Goal: Task Accomplishment & Management: Complete application form

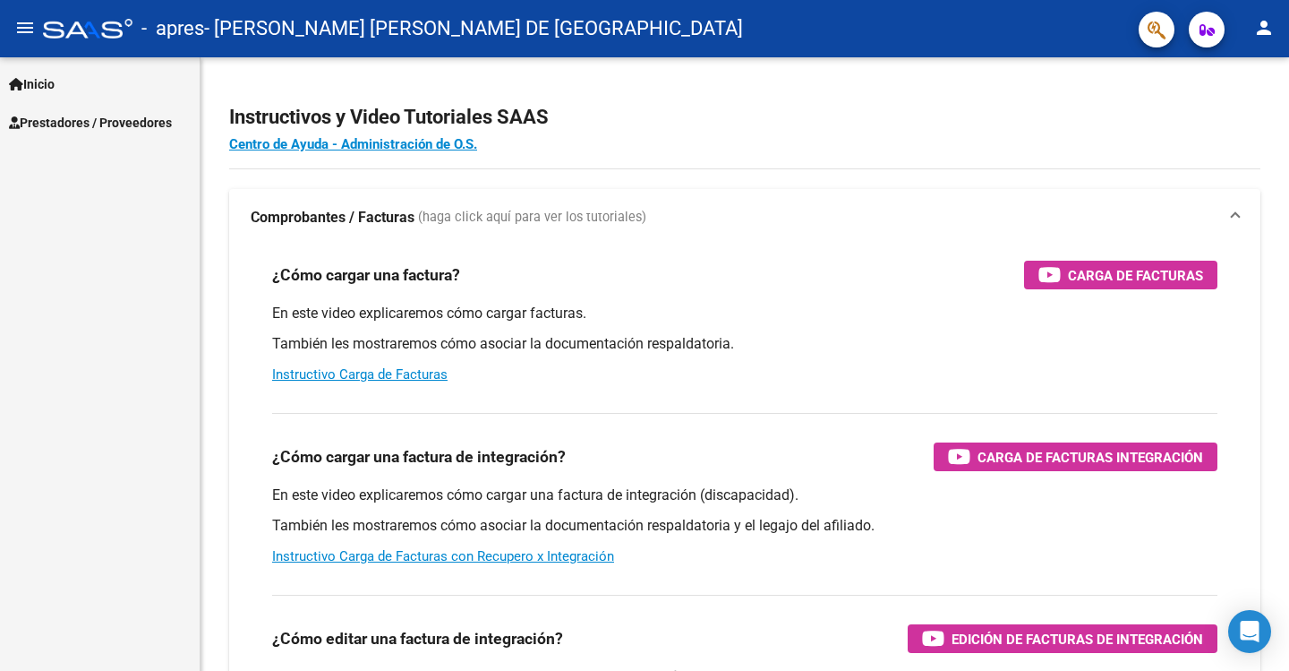
click at [55, 84] on span "Inicio" at bounding box center [32, 84] width 46 height 20
click at [73, 193] on span "Prestadores / Proveedores" at bounding box center [90, 200] width 163 height 20
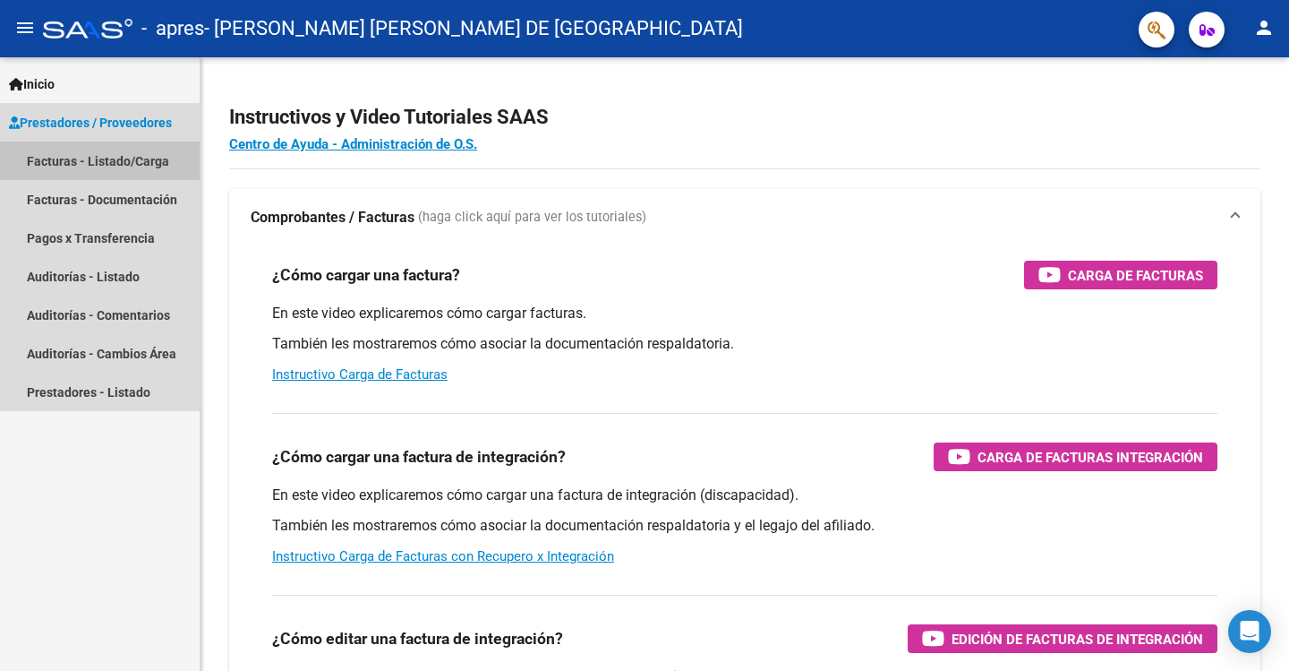
click at [86, 167] on link "Facturas - Listado/Carga" at bounding box center [100, 160] width 200 height 39
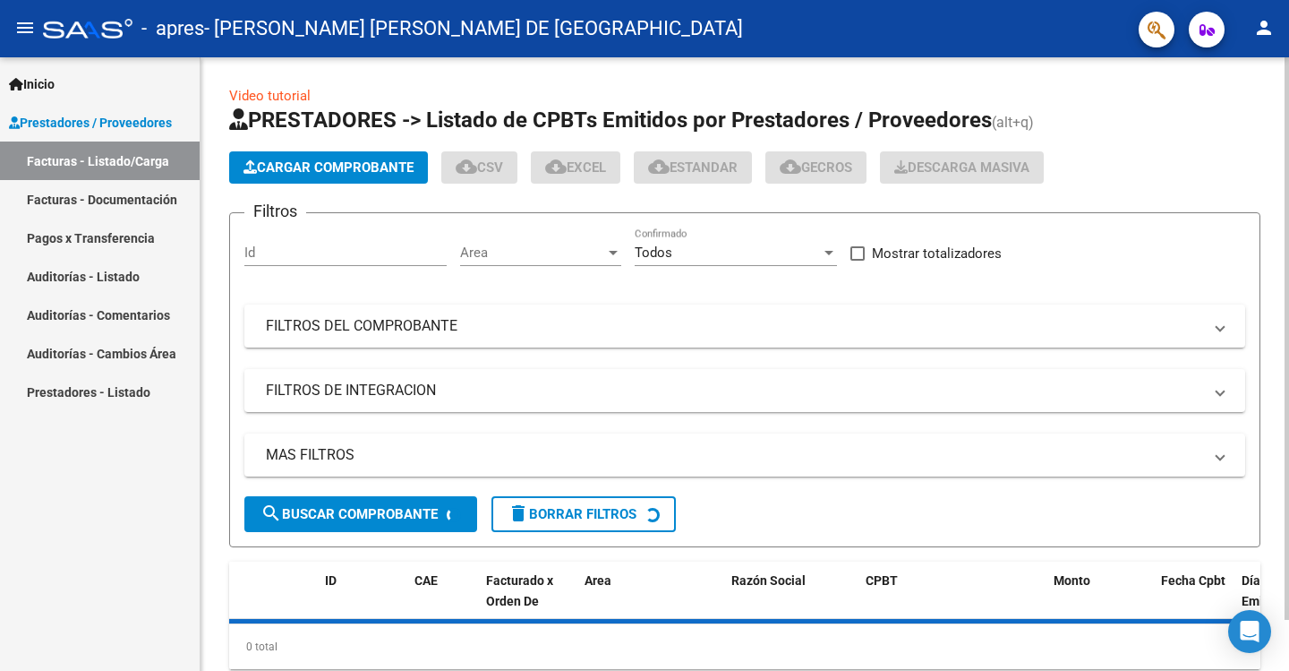
click at [271, 167] on span "Cargar Comprobante" at bounding box center [329, 167] width 170 height 16
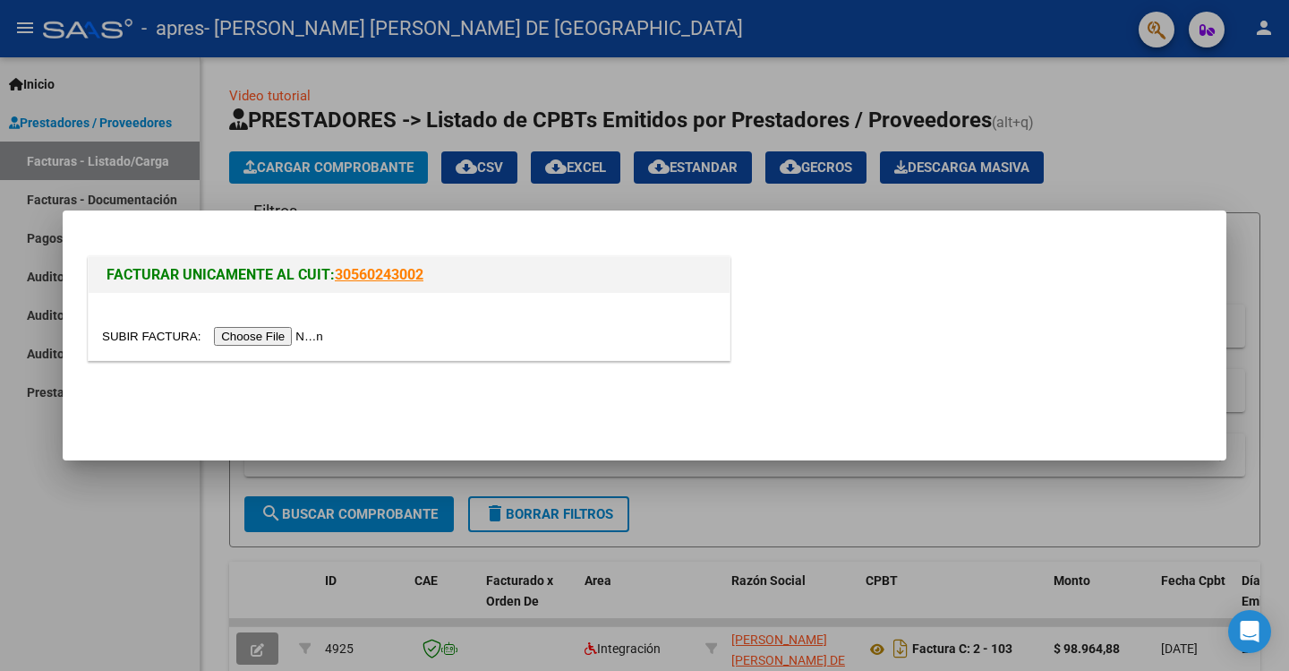
click at [284, 338] on input "file" at bounding box center [215, 336] width 227 height 19
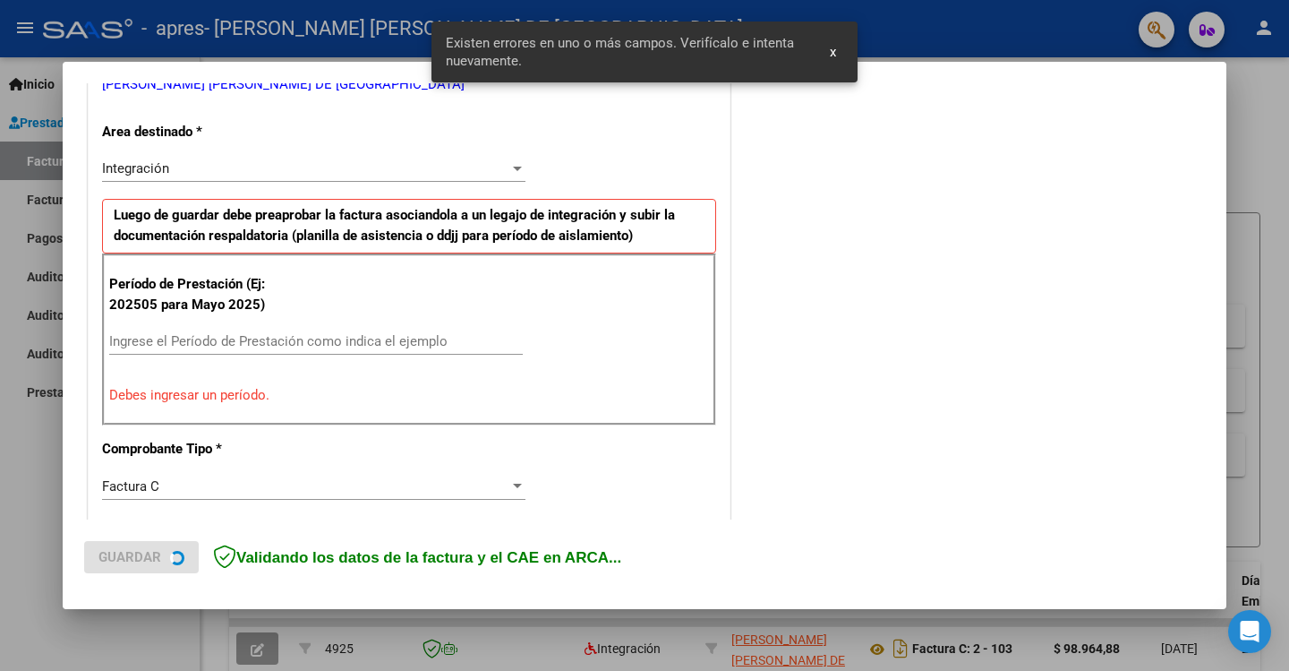
scroll to position [406, 0]
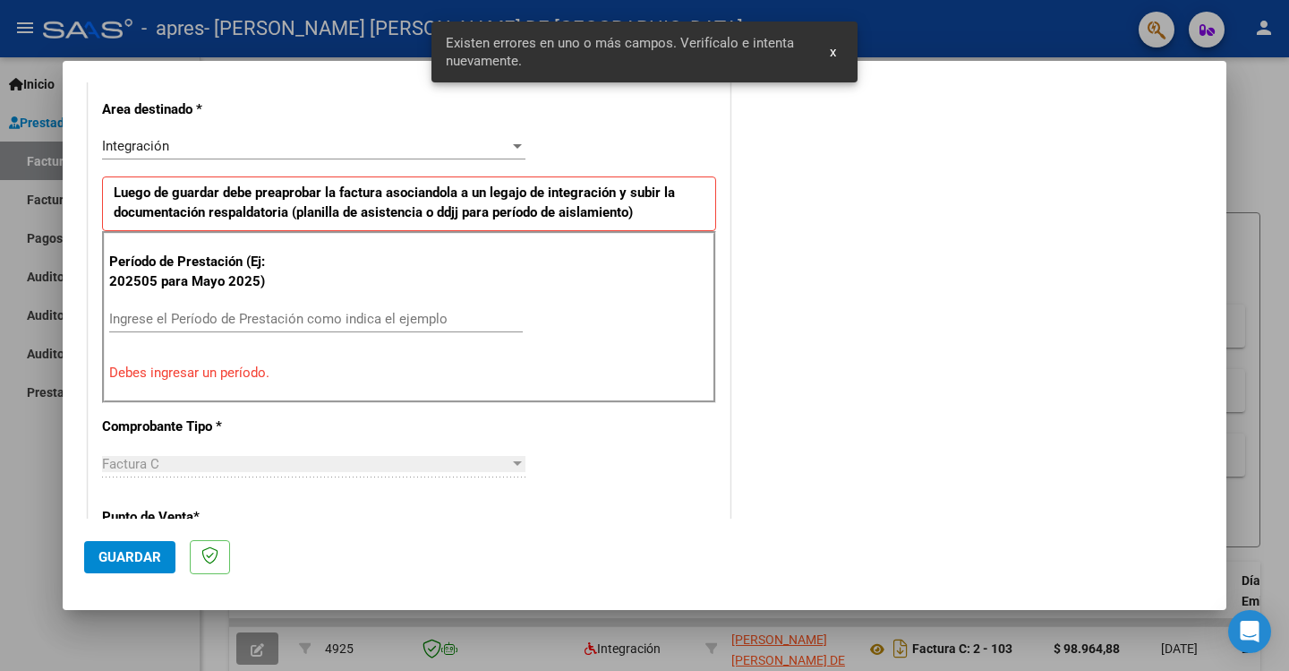
click at [248, 305] on div "Ingrese el Período de Prestación como indica el ejemplo" at bounding box center [316, 318] width 414 height 27
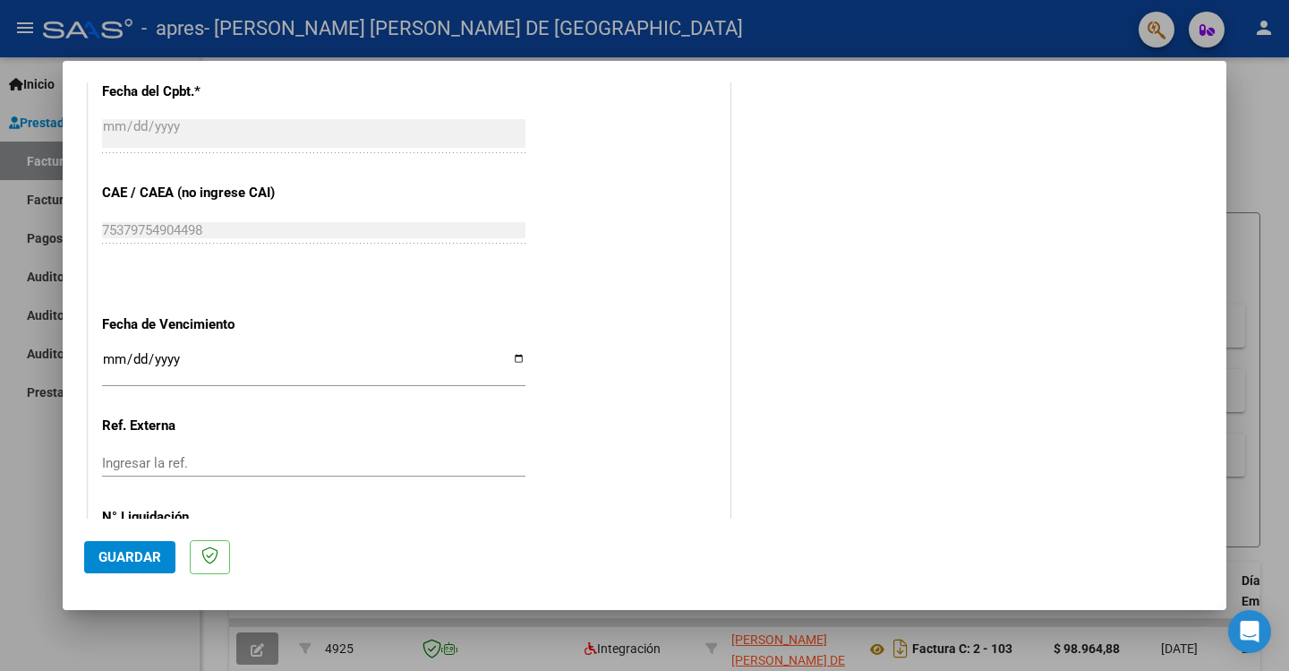
scroll to position [1122, 0]
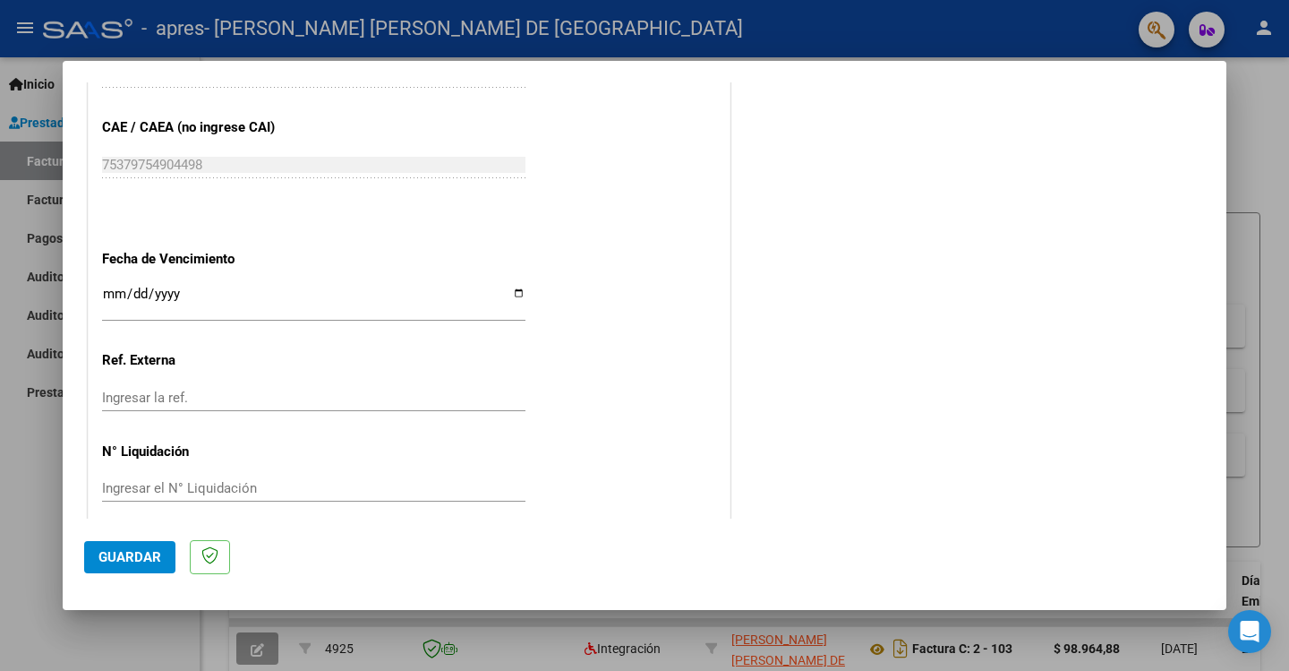
type input "202508"
click at [509, 296] on input "Ingresar la fecha" at bounding box center [314, 301] width 424 height 29
type input "[DATE]"
click at [107, 557] on span "Guardar" at bounding box center [130, 557] width 63 height 16
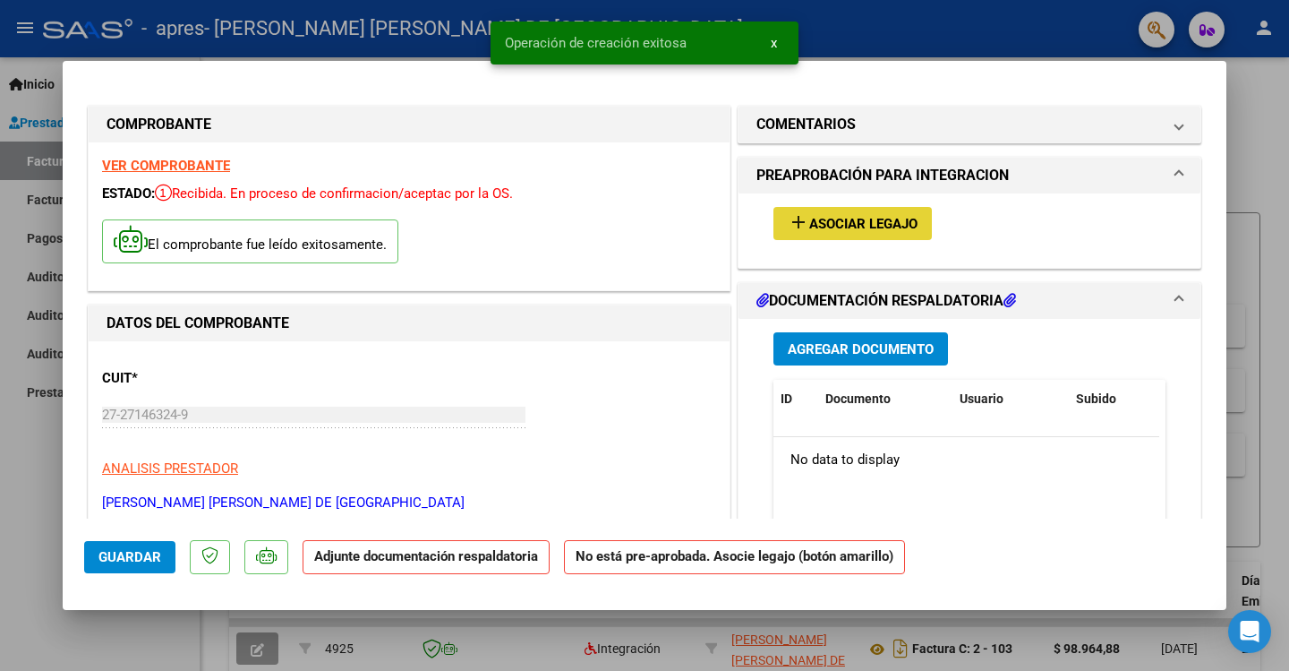
click at [836, 220] on span "Asociar Legajo" at bounding box center [864, 224] width 108 height 16
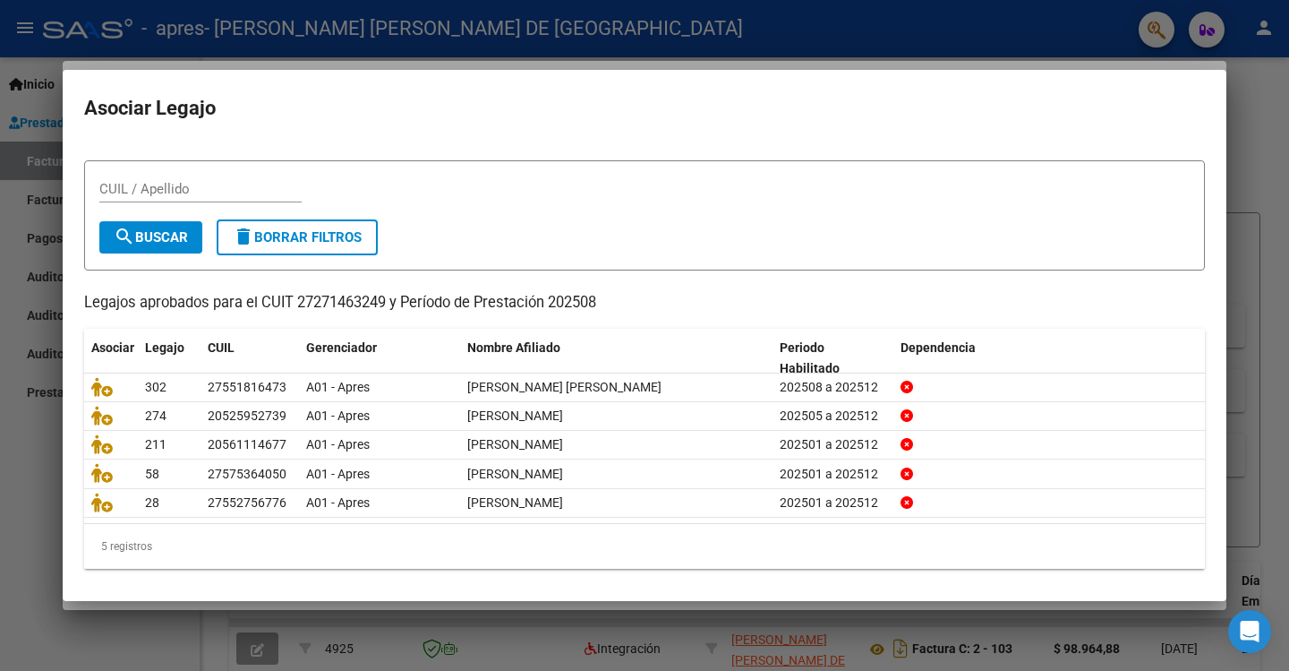
scroll to position [35, 0]
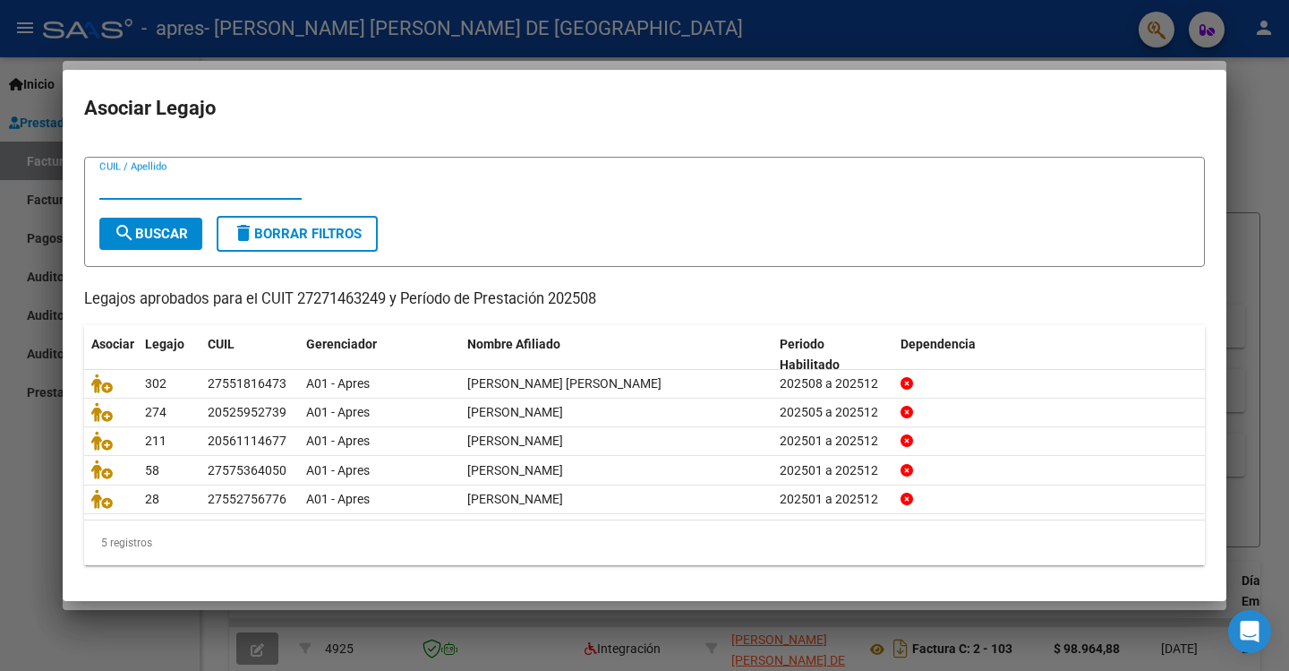
click at [191, 184] on input "CUIL / Apellido" at bounding box center [200, 185] width 202 height 16
type input "[PERSON_NAME]"
click at [152, 226] on span "search Buscar" at bounding box center [151, 234] width 74 height 16
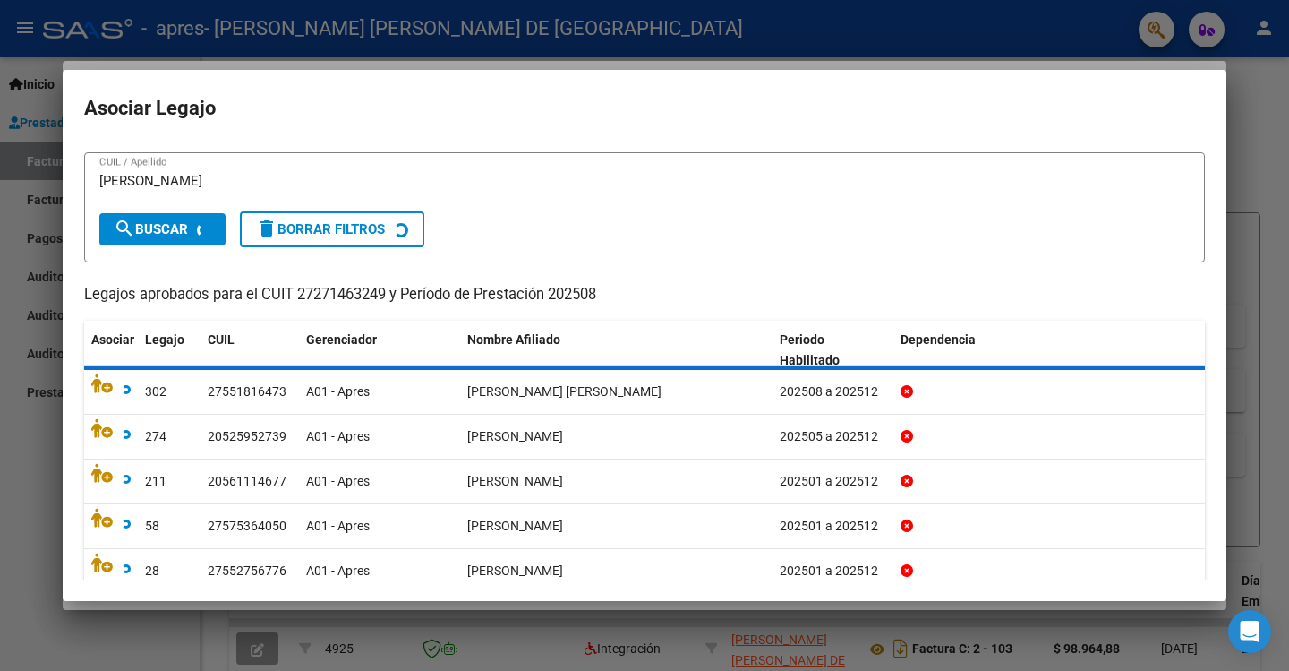
scroll to position [0, 0]
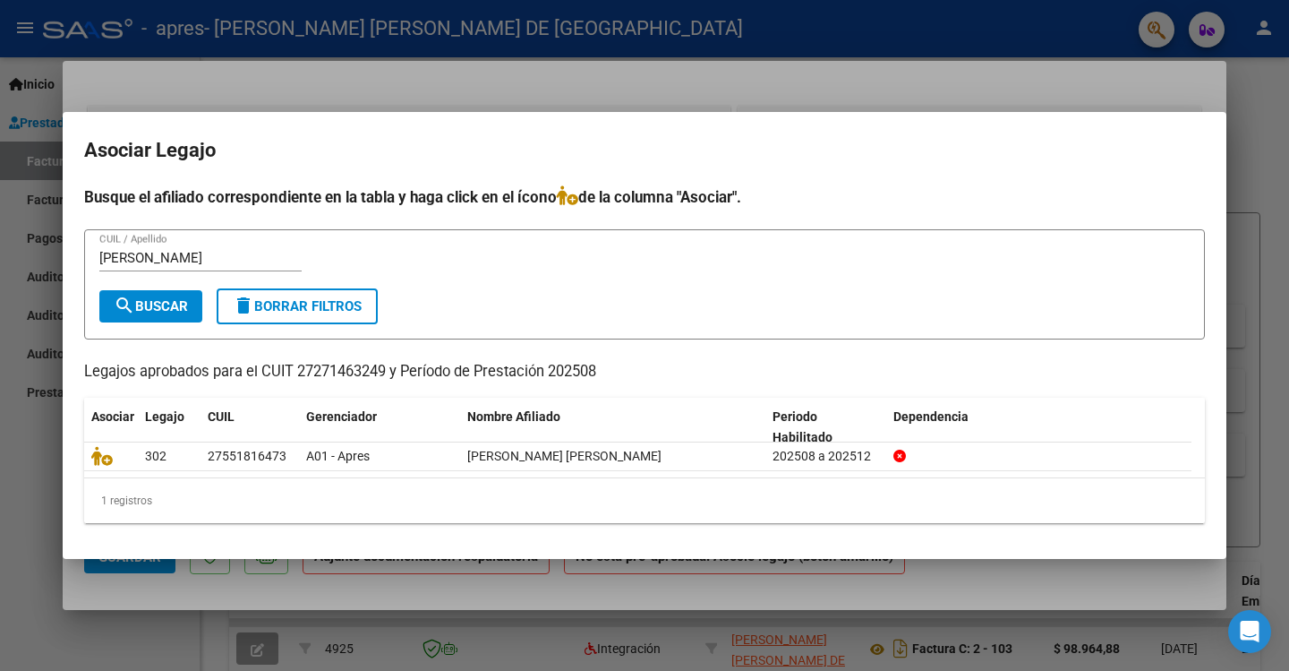
click at [1157, 577] on div at bounding box center [644, 335] width 1289 height 671
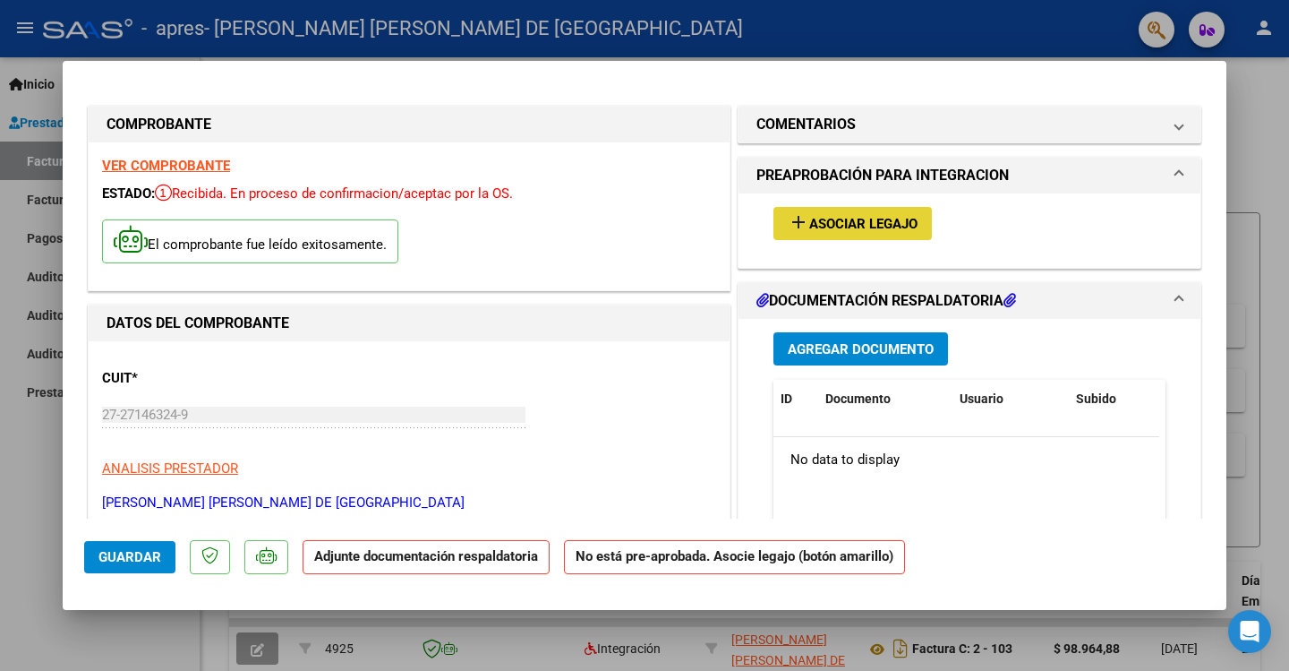
click at [861, 222] on span "Asociar Legajo" at bounding box center [864, 224] width 108 height 16
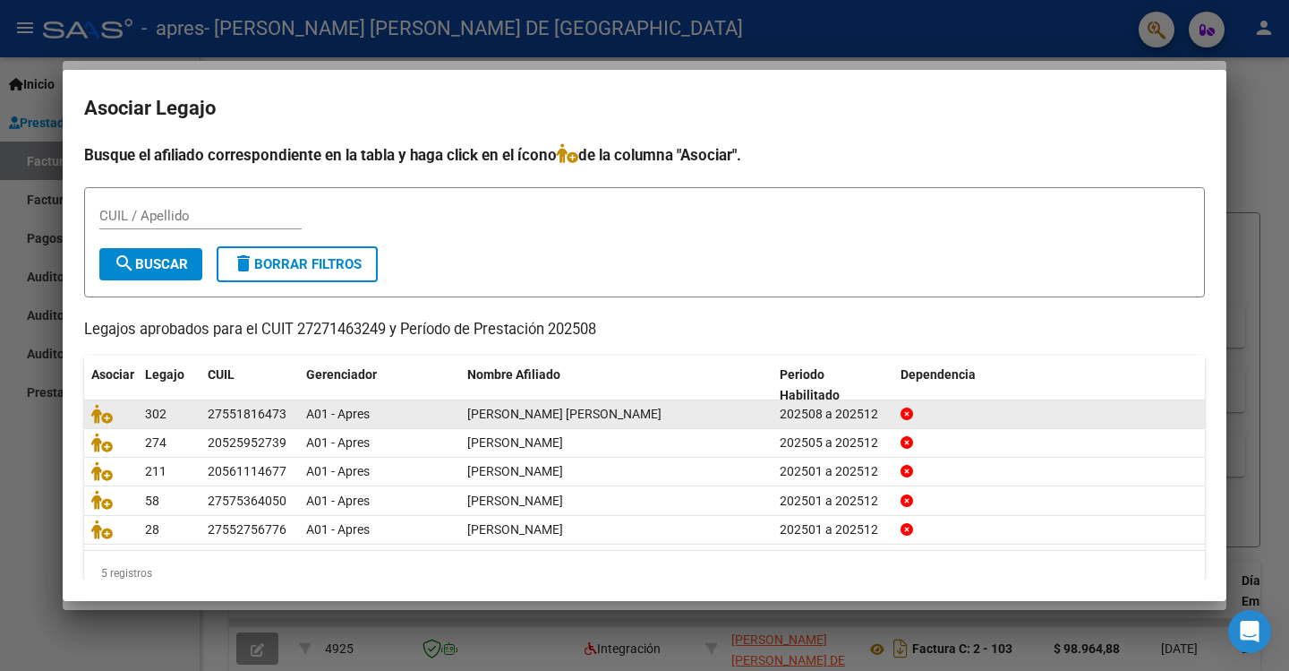
scroll to position [35, 0]
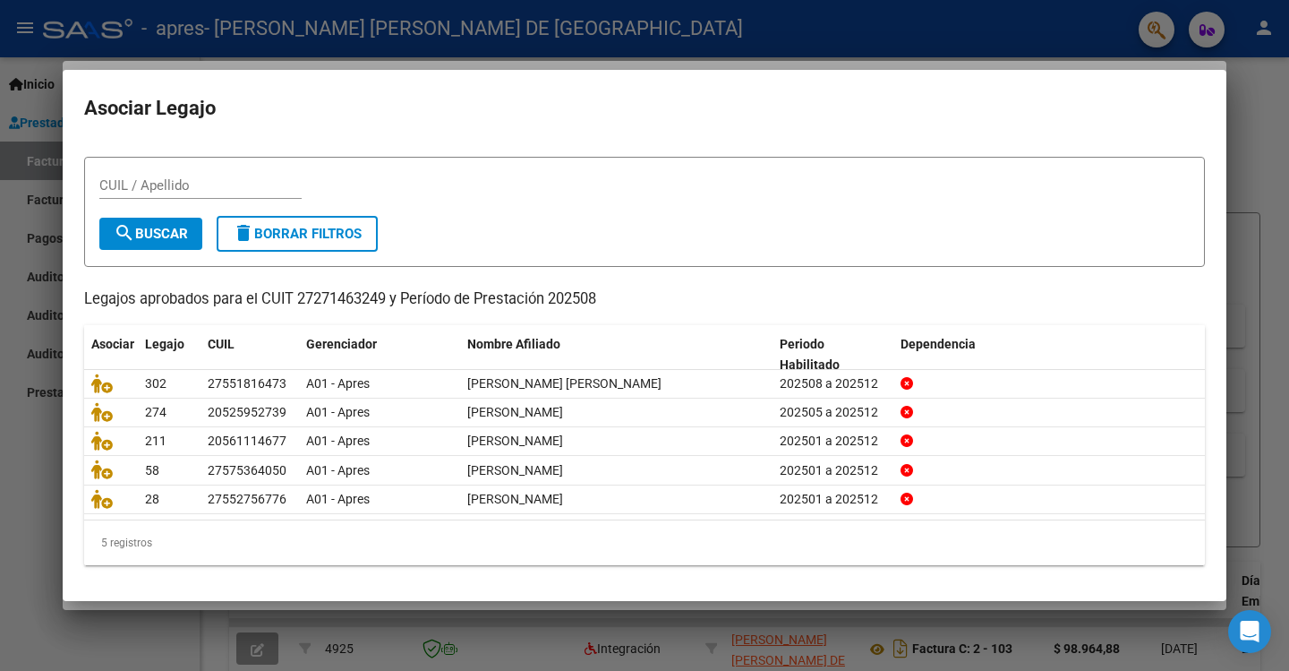
click at [1256, 141] on div at bounding box center [644, 335] width 1289 height 671
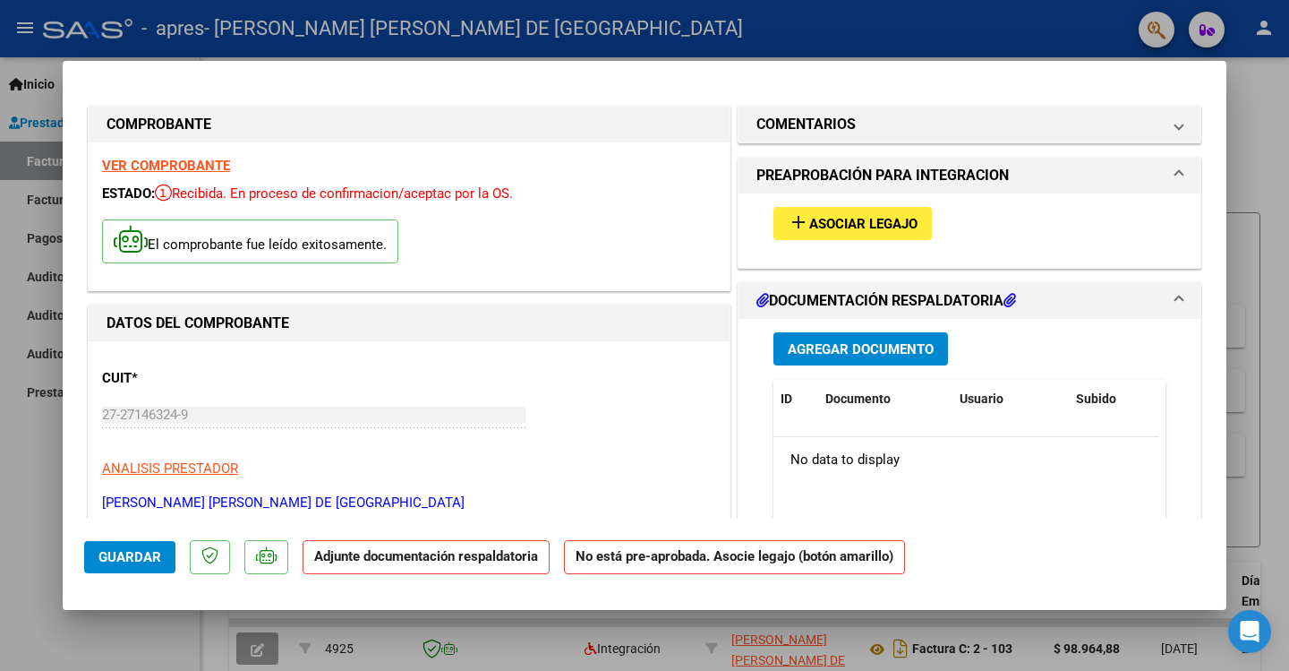
click at [1270, 275] on div at bounding box center [644, 335] width 1289 height 671
type input "$ 0,00"
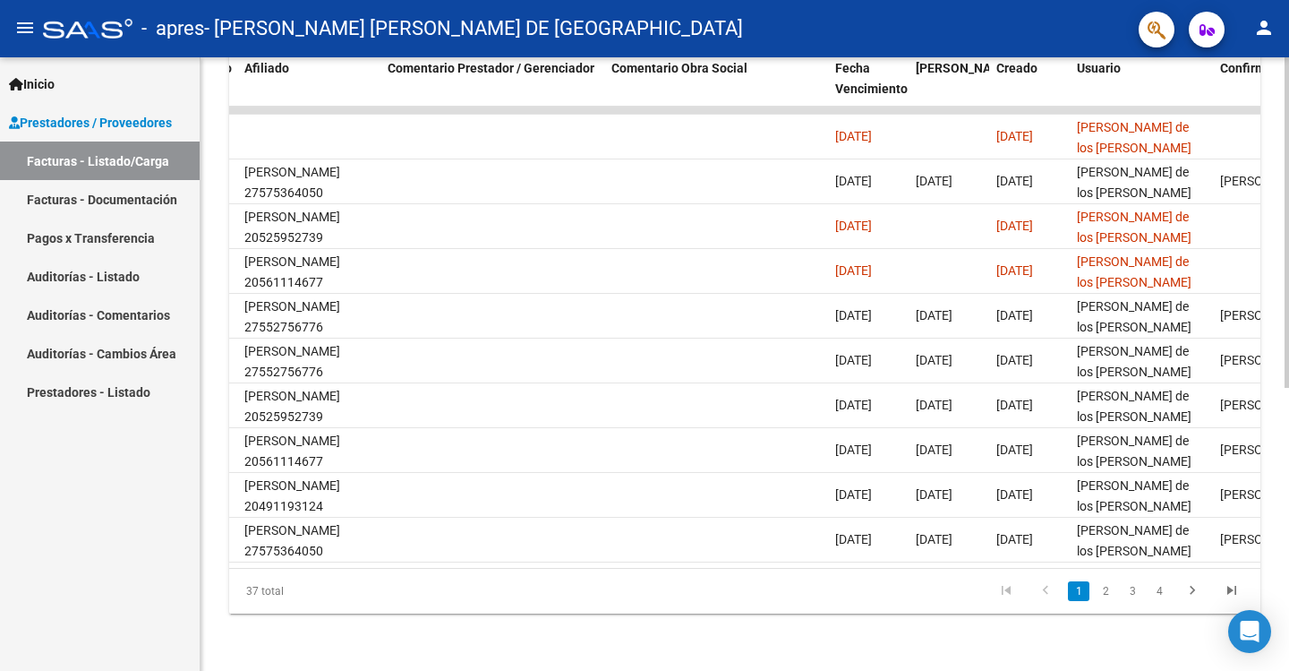
scroll to position [436, 0]
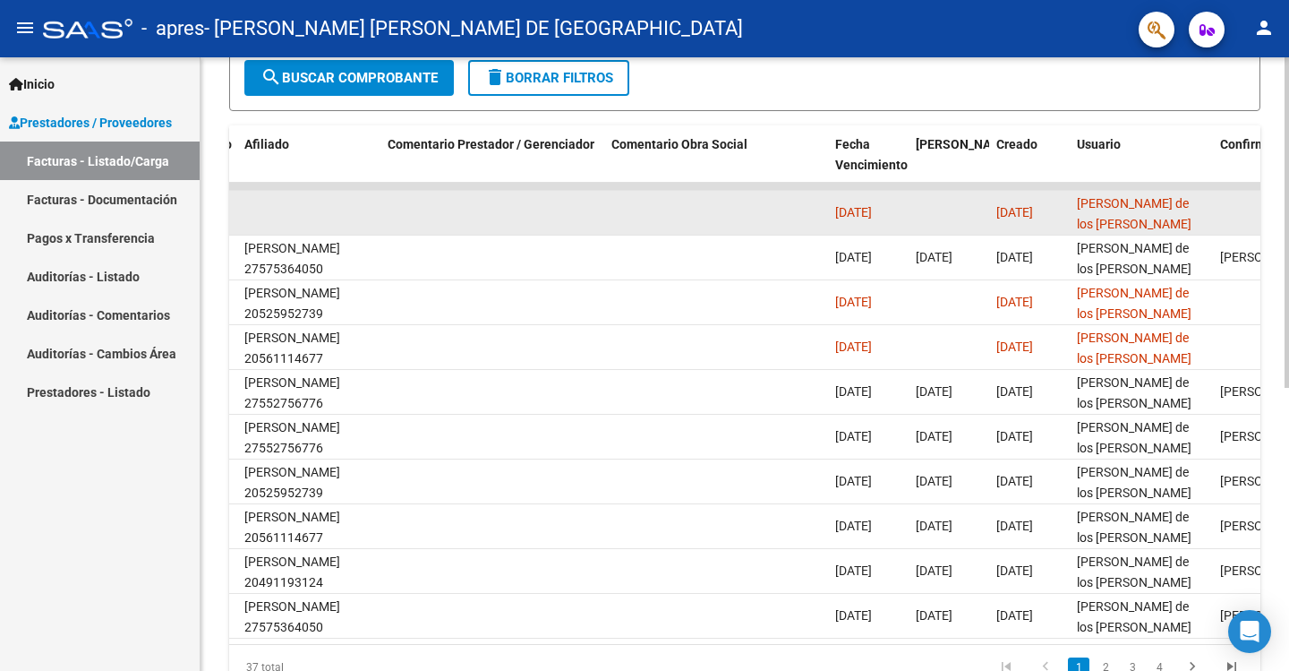
click at [500, 215] on datatable-body-cell at bounding box center [493, 213] width 224 height 44
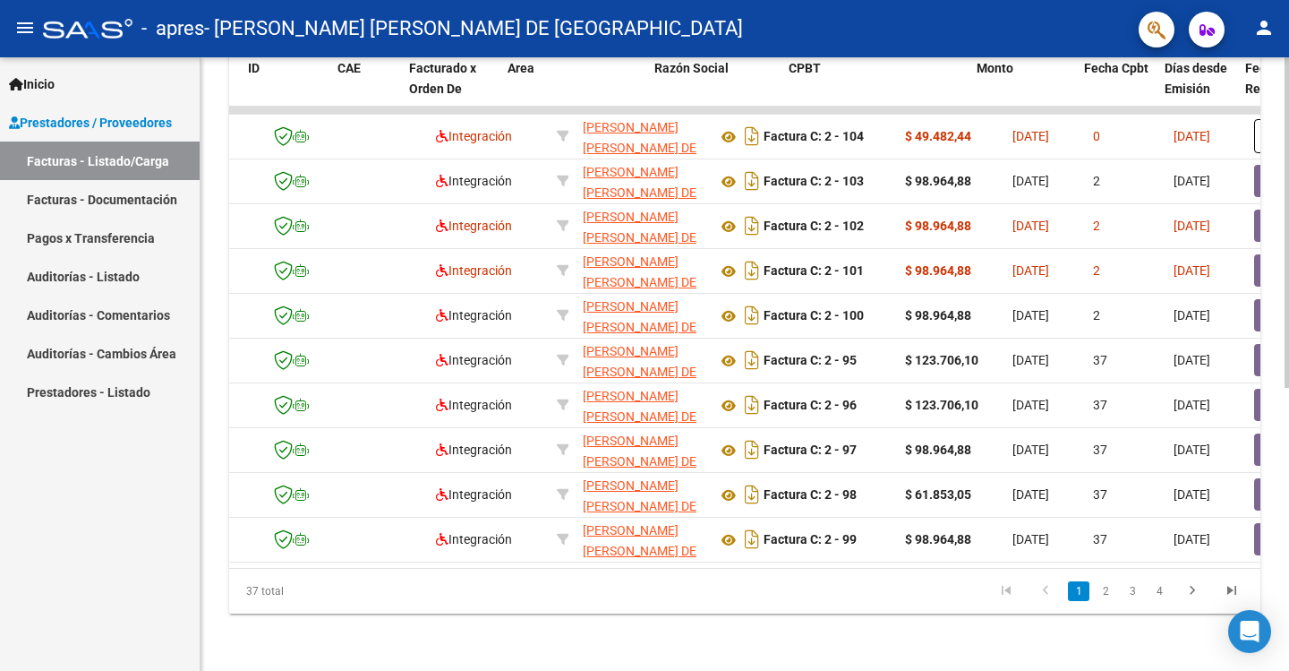
scroll to position [0, 0]
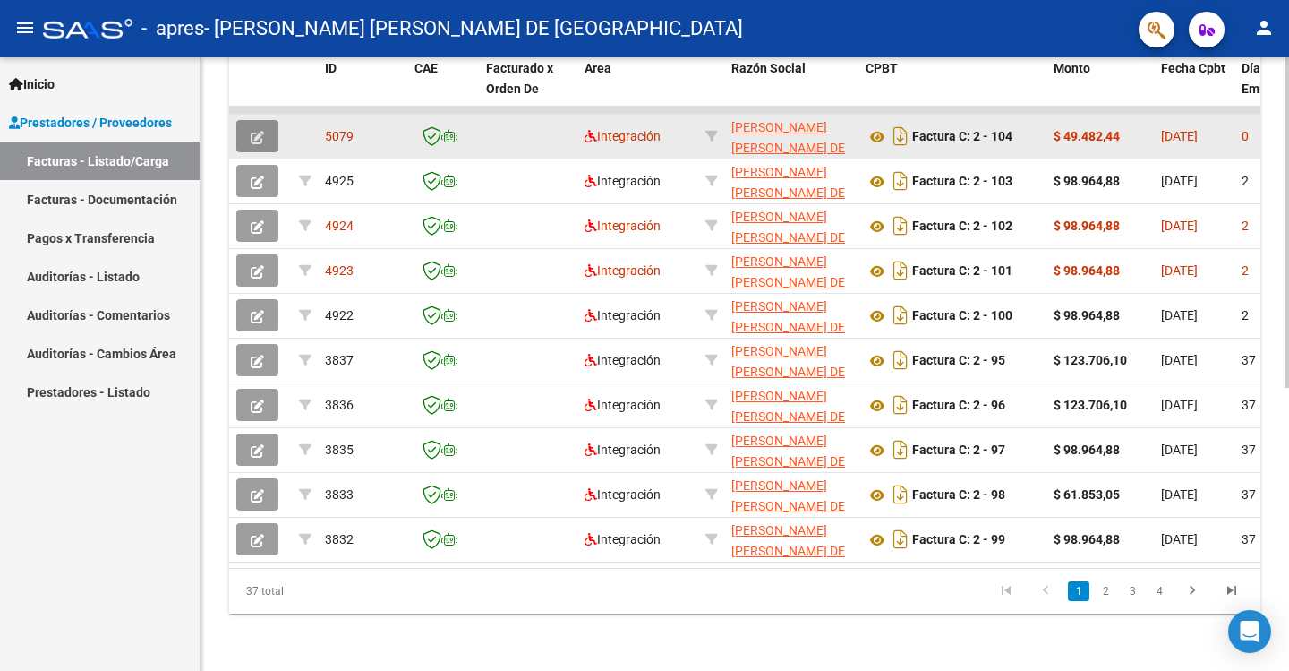
click at [251, 131] on icon "button" at bounding box center [257, 137] width 13 height 13
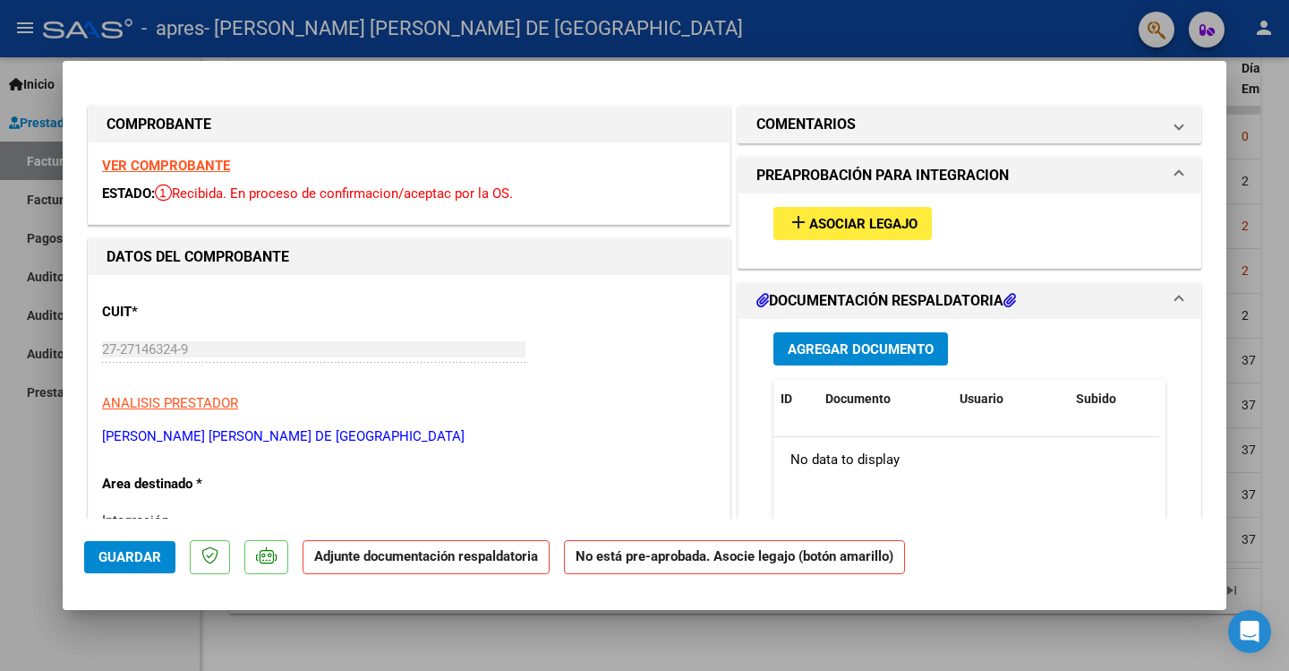
click at [1275, 146] on div at bounding box center [644, 335] width 1289 height 671
type input "$ 0,00"
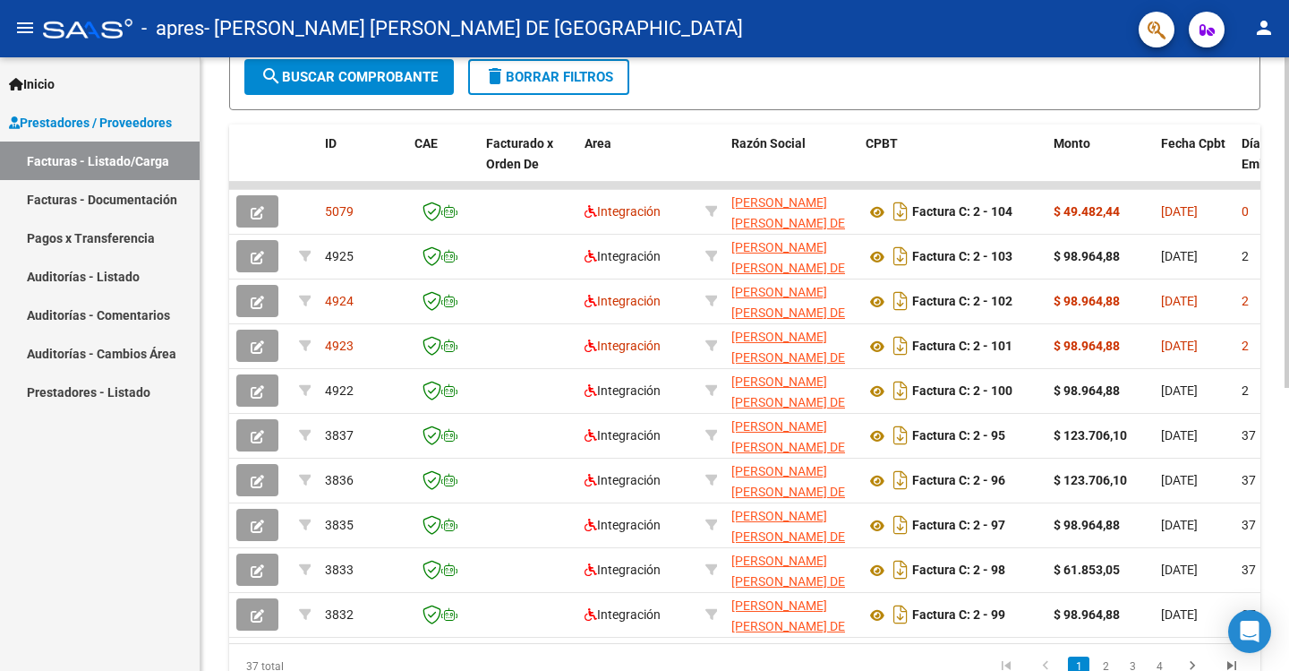
scroll to position [436, 0]
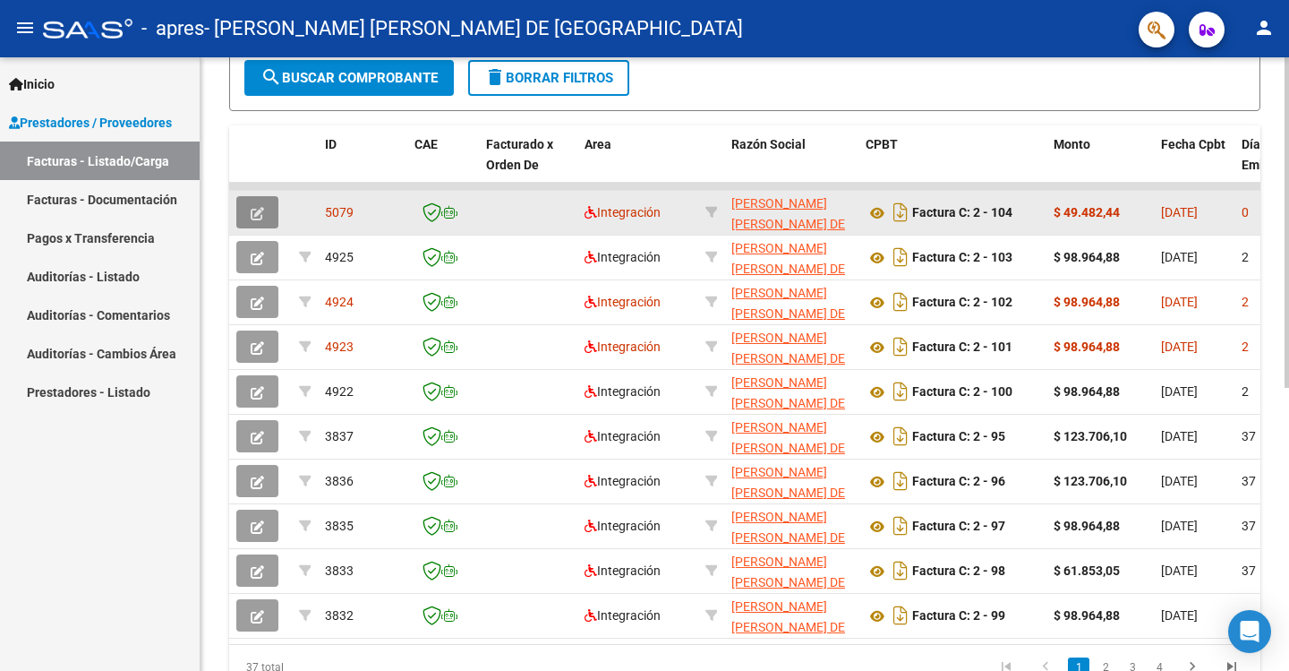
click at [261, 208] on icon "button" at bounding box center [257, 213] width 13 height 13
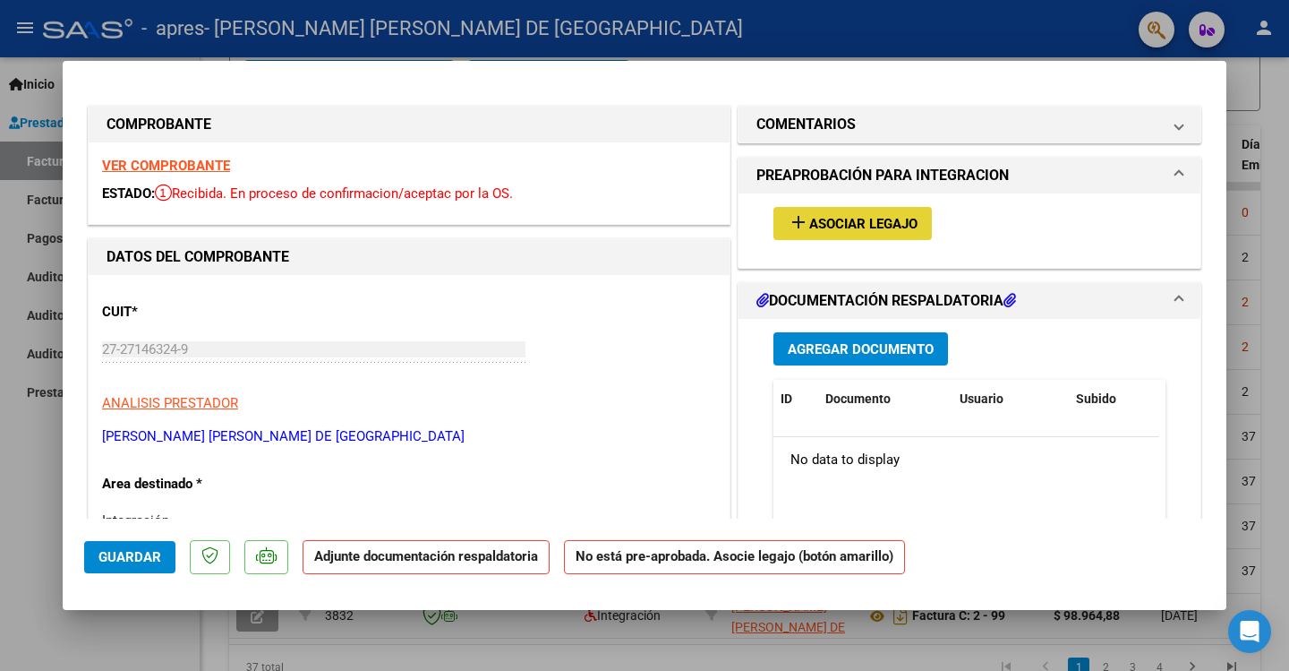
click at [870, 219] on span "Asociar Legajo" at bounding box center [864, 224] width 108 height 16
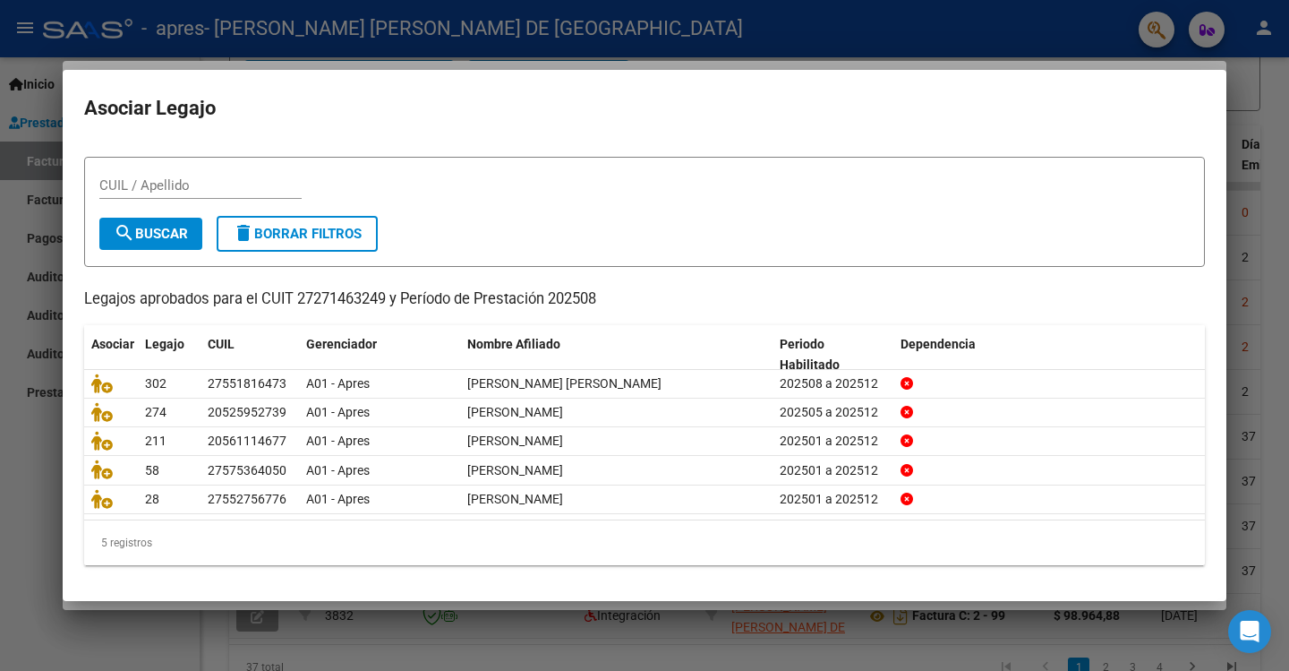
scroll to position [0, 0]
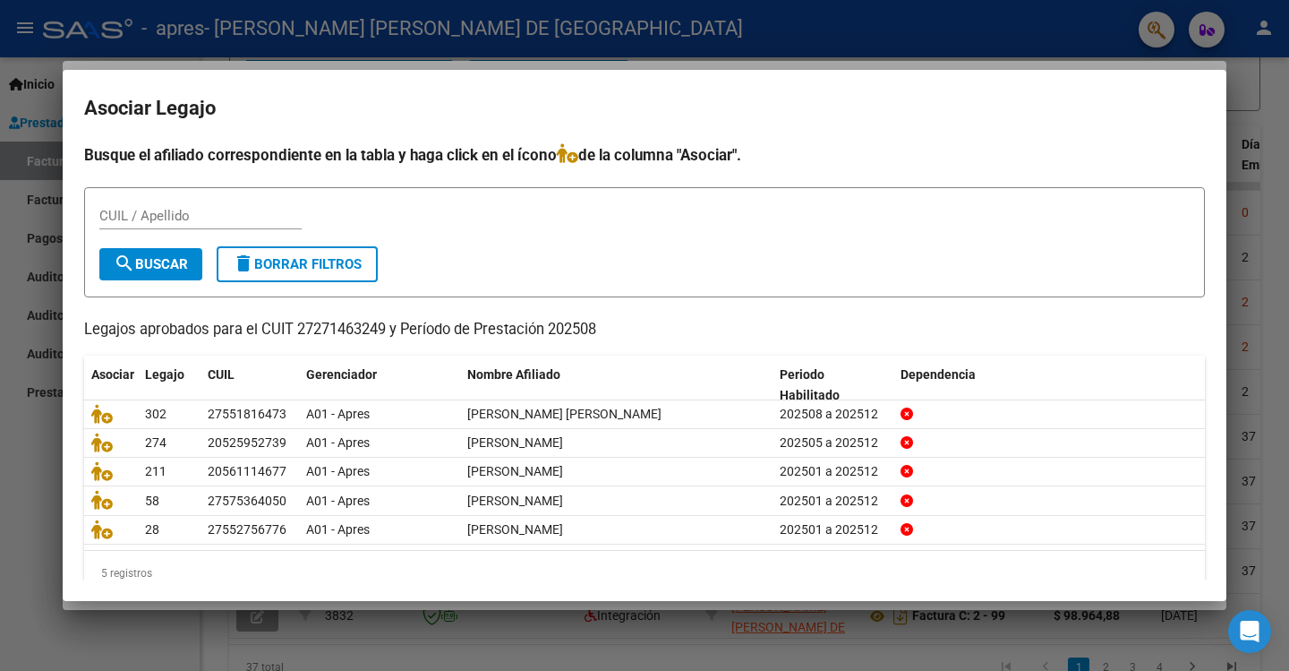
click at [1274, 122] on div at bounding box center [644, 335] width 1289 height 671
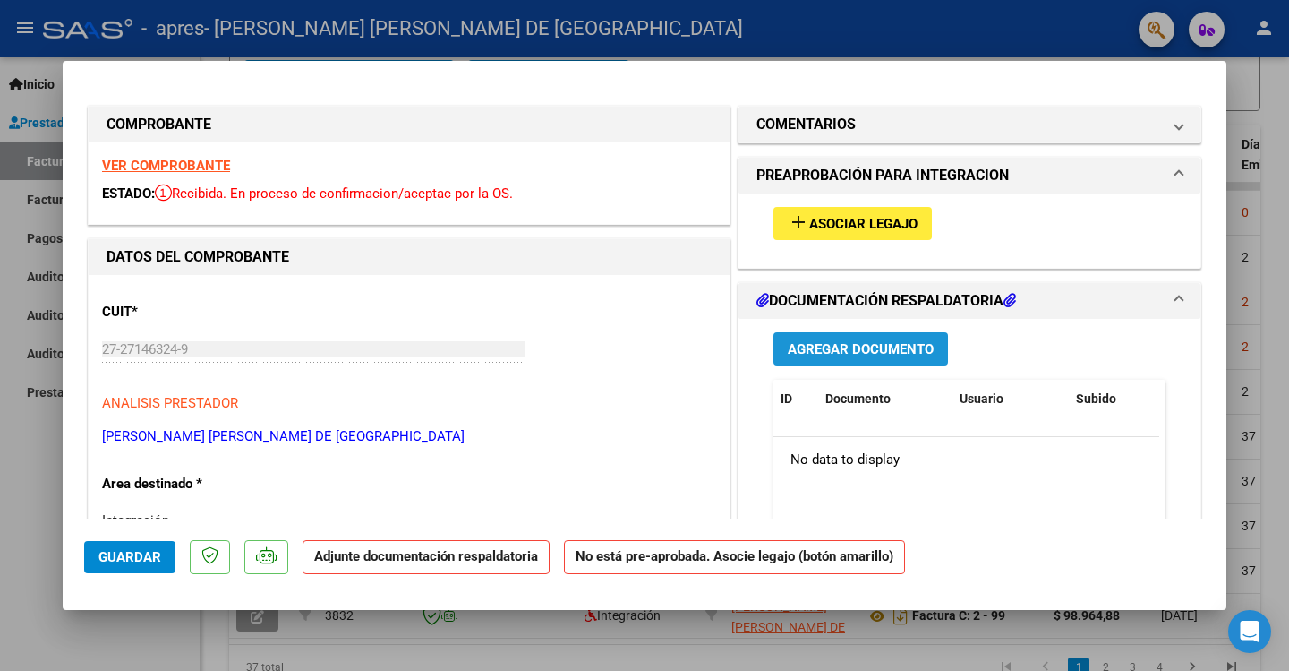
click at [868, 345] on span "Agregar Documento" at bounding box center [861, 349] width 146 height 16
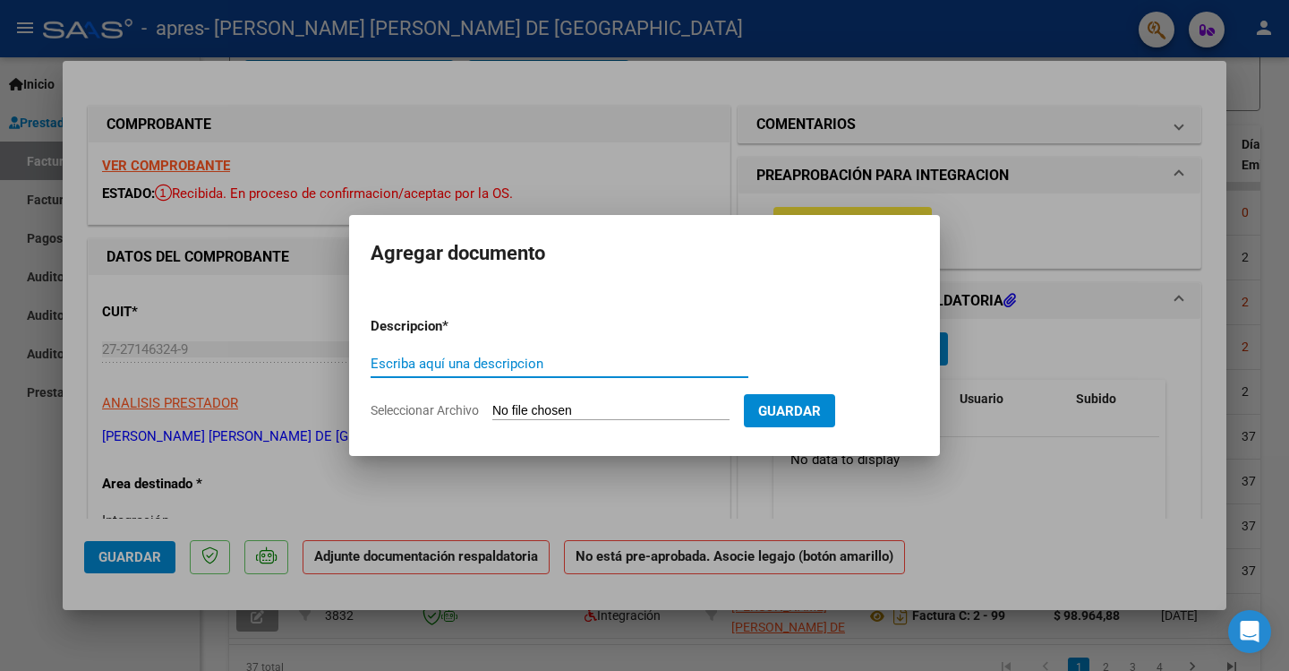
click at [520, 364] on input "Escriba aquí una descripcion" at bounding box center [560, 364] width 378 height 16
type input "Planilla"
click at [563, 411] on input "Seleccionar Archivo" at bounding box center [611, 411] width 237 height 17
type input "C:\fakepath\[PERSON_NAME] (08-25).jpg"
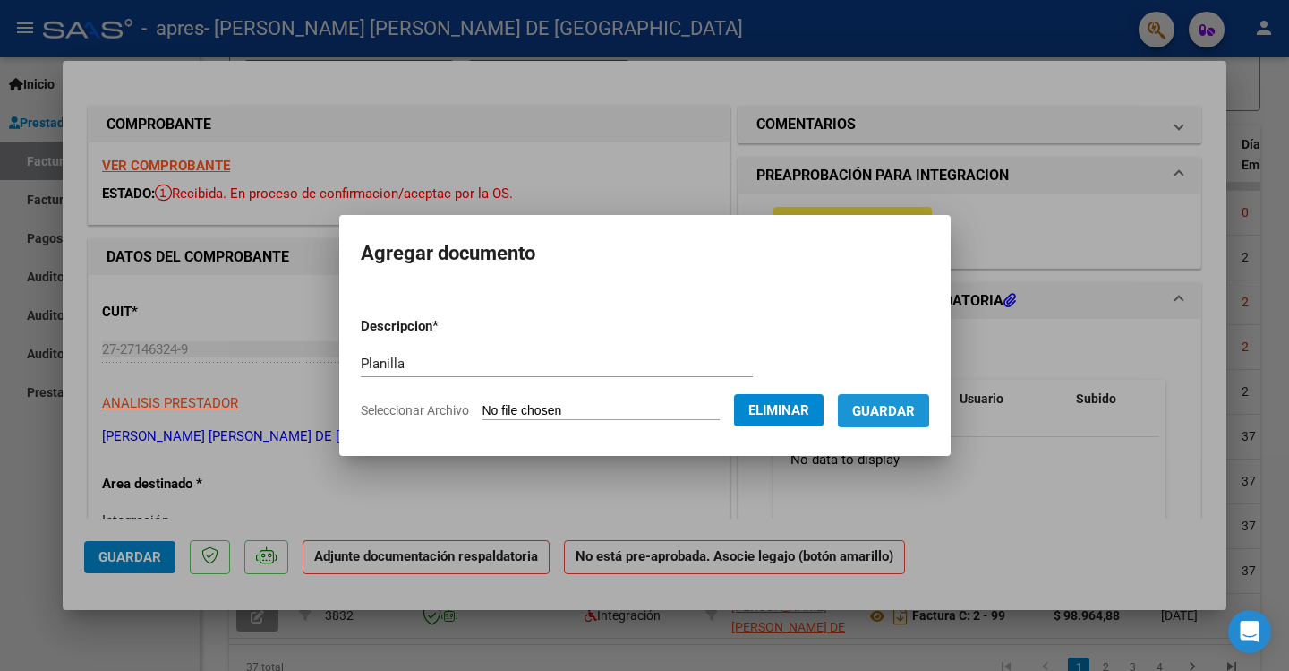
click at [892, 408] on span "Guardar" at bounding box center [883, 411] width 63 height 16
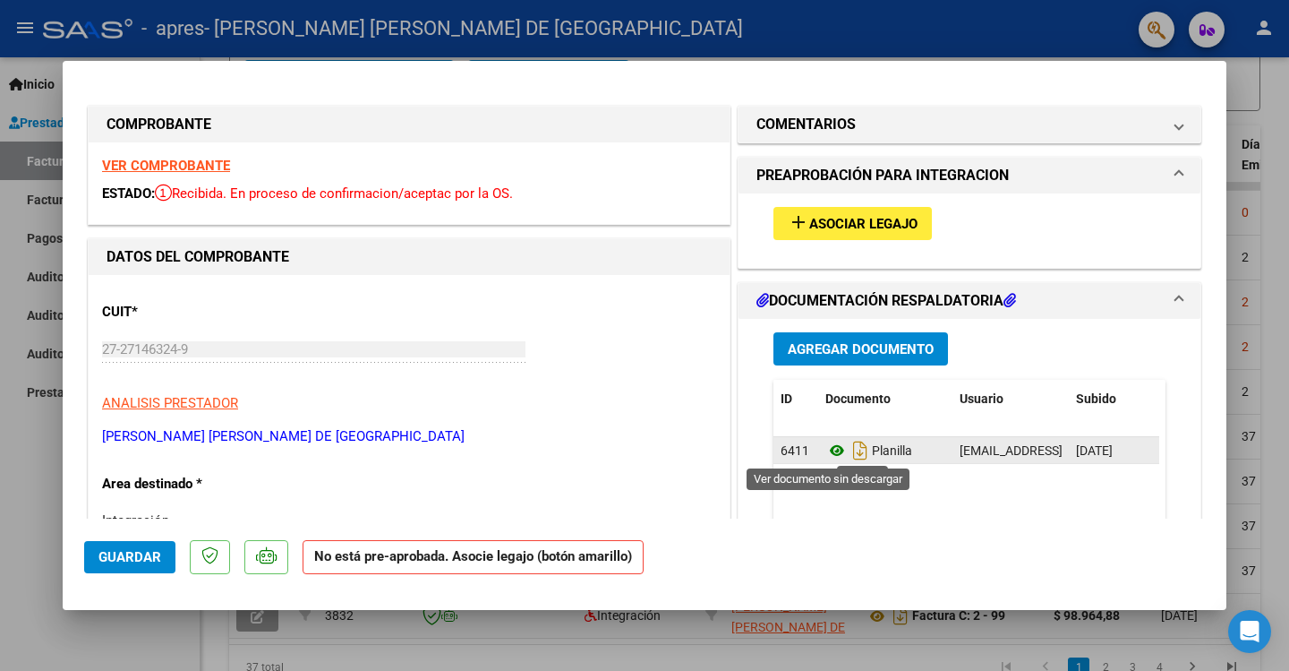
click at [829, 450] on icon at bounding box center [837, 450] width 23 height 21
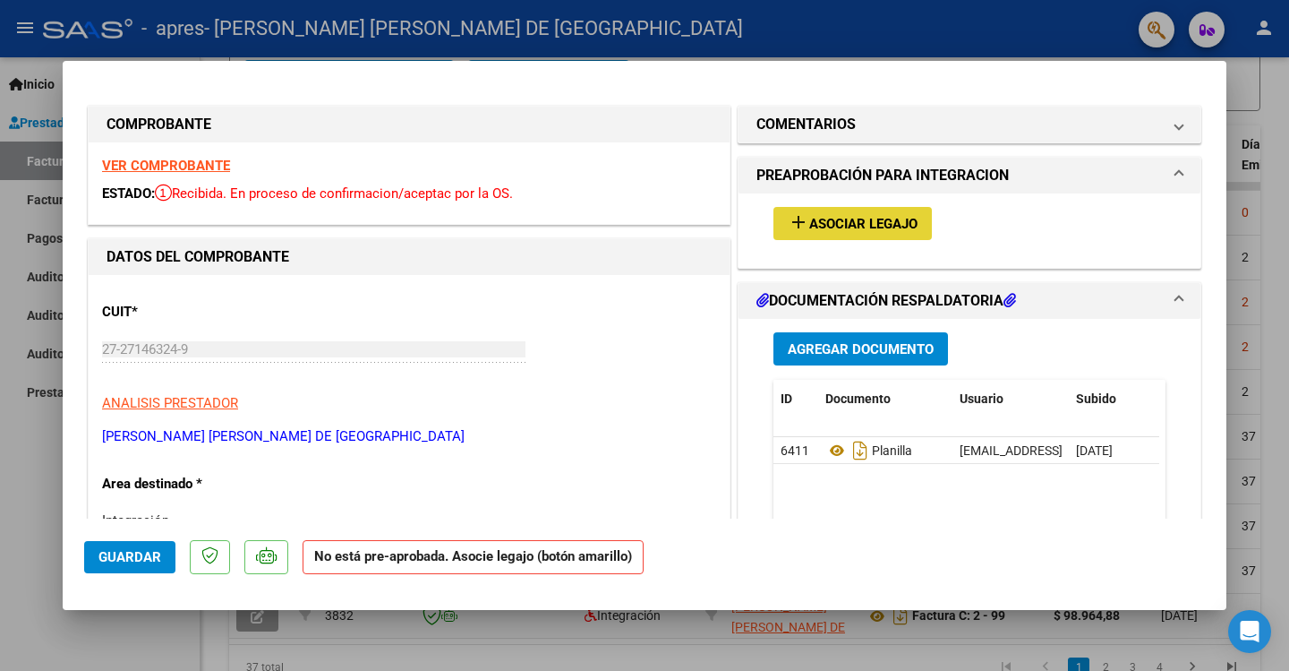
click at [848, 224] on span "Asociar Legajo" at bounding box center [864, 224] width 108 height 16
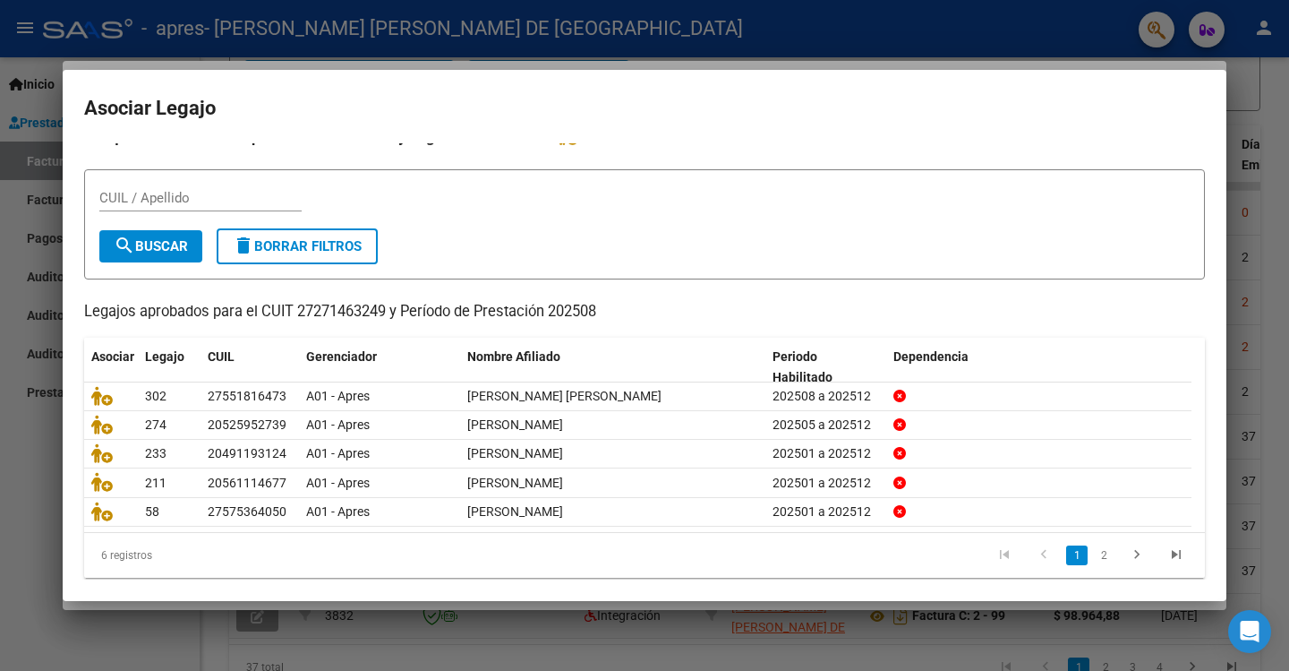
scroll to position [35, 0]
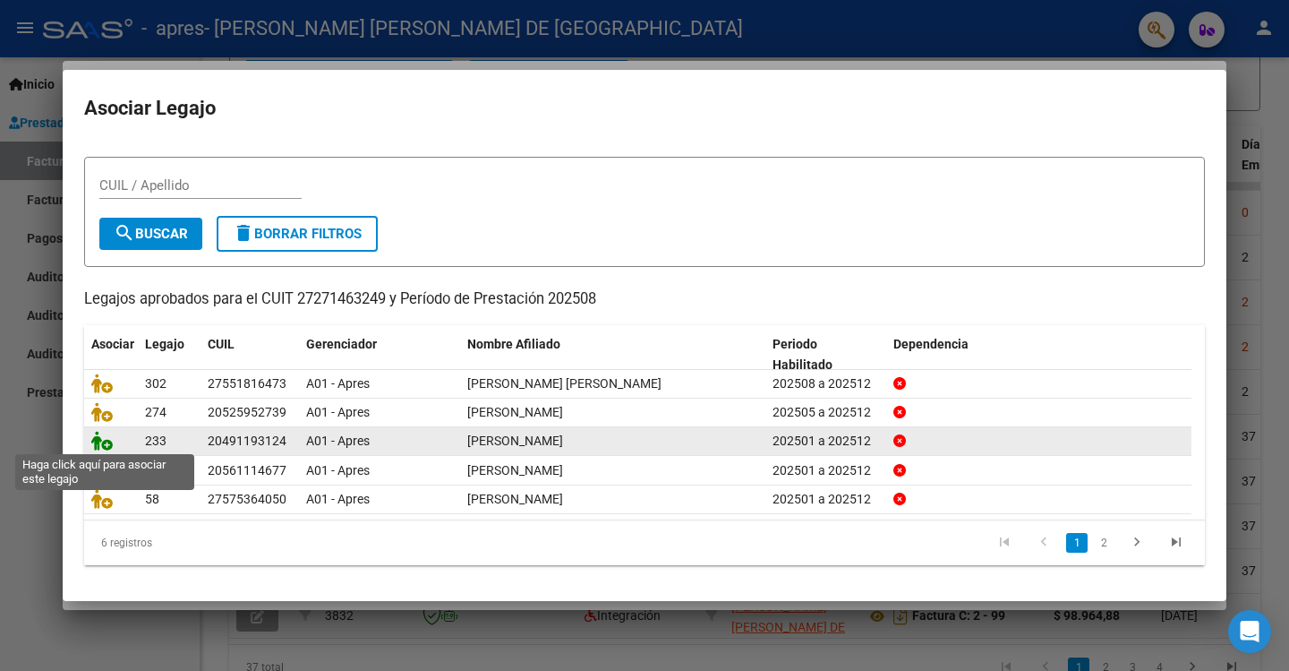
click at [99, 441] on icon at bounding box center [101, 441] width 21 height 20
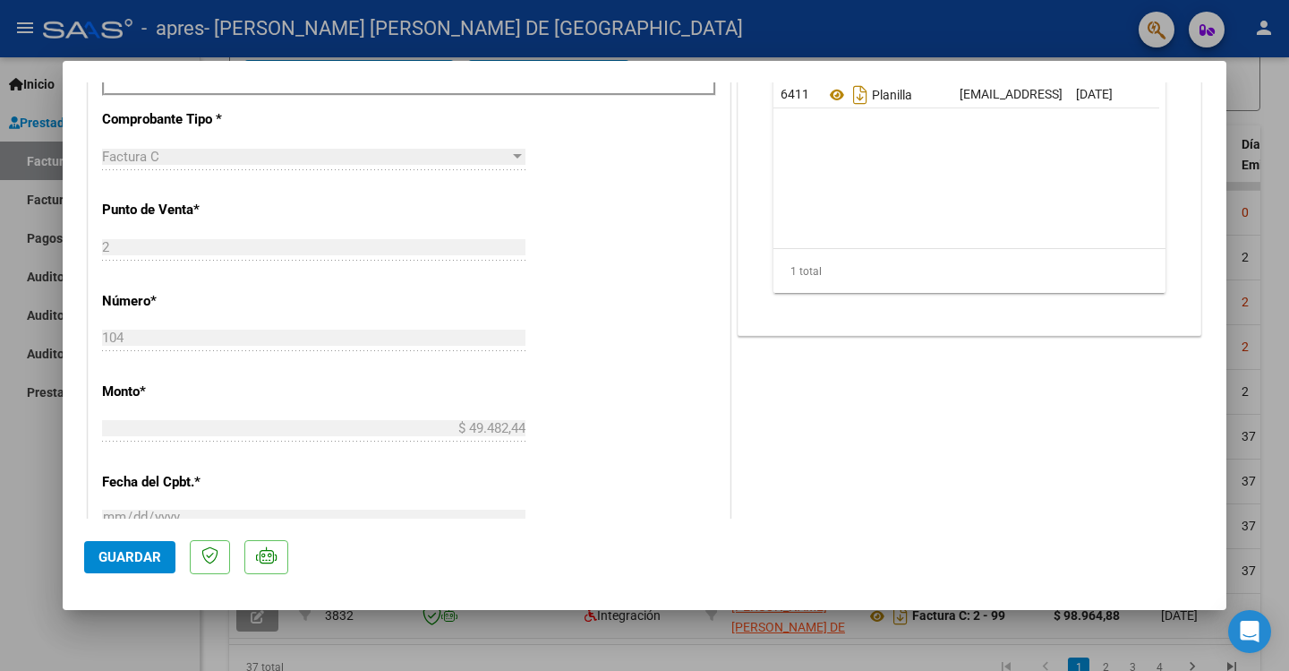
scroll to position [634, 0]
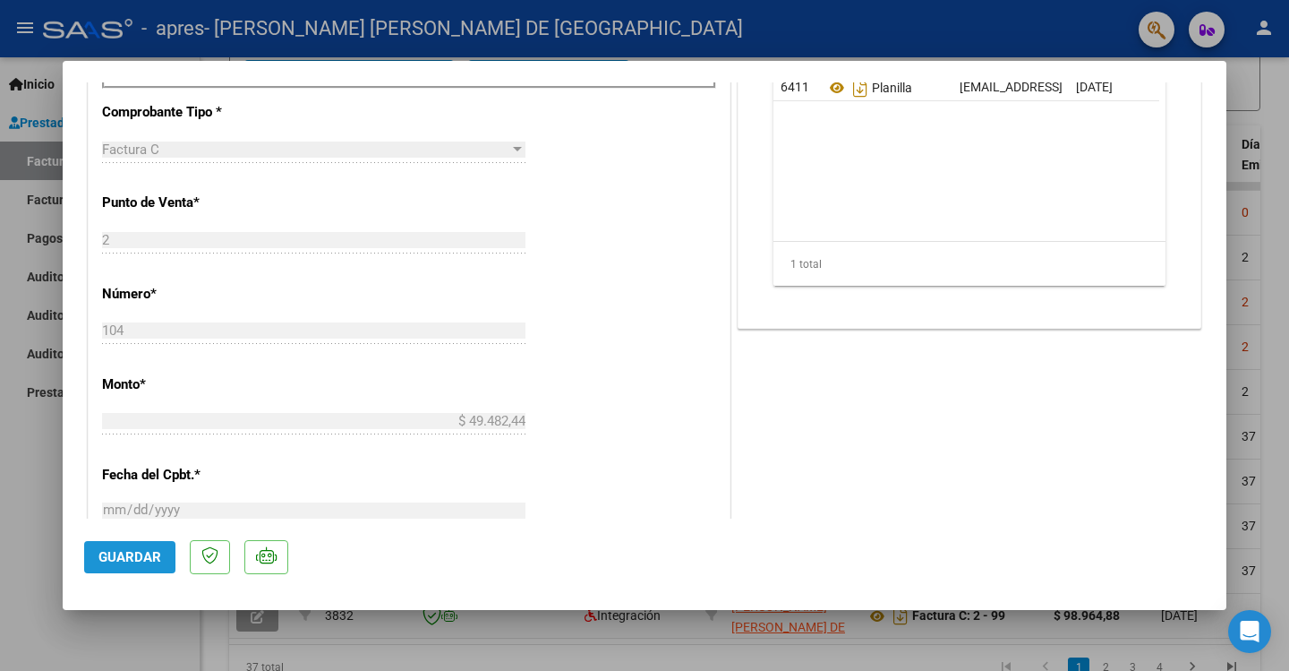
click at [156, 560] on span "Guardar" at bounding box center [130, 557] width 63 height 16
click at [1272, 207] on div at bounding box center [644, 335] width 1289 height 671
type input "$ 0,00"
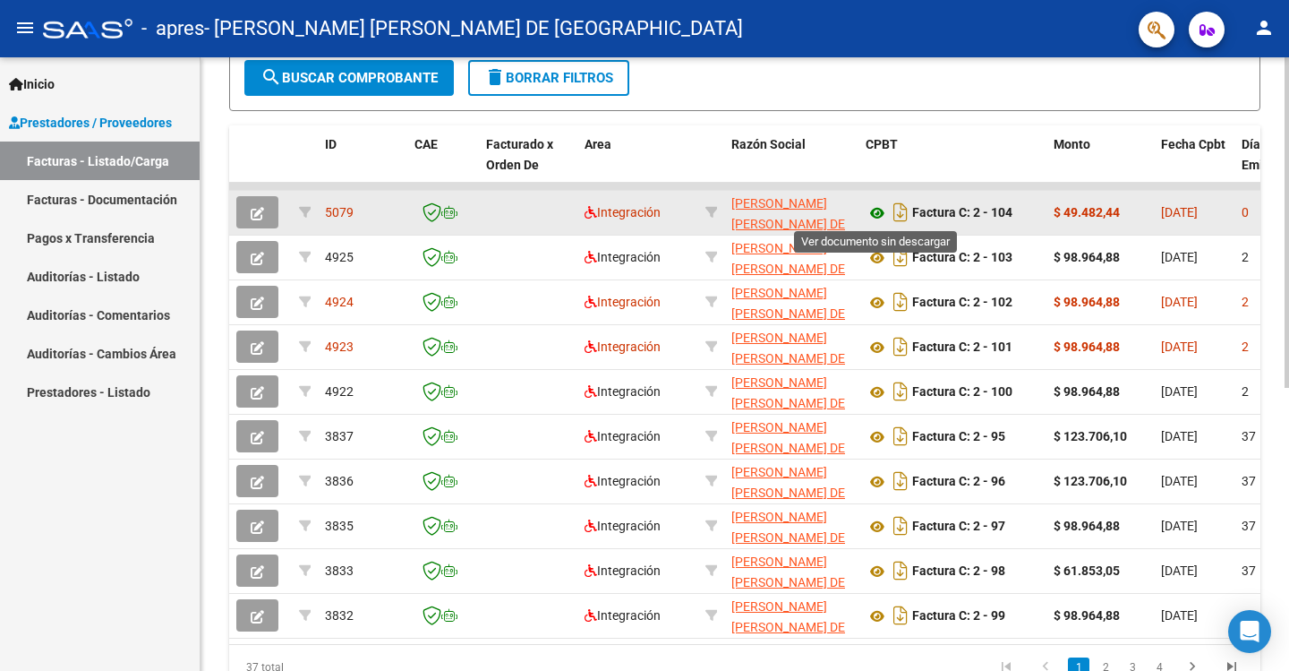
click at [882, 215] on icon at bounding box center [877, 212] width 23 height 21
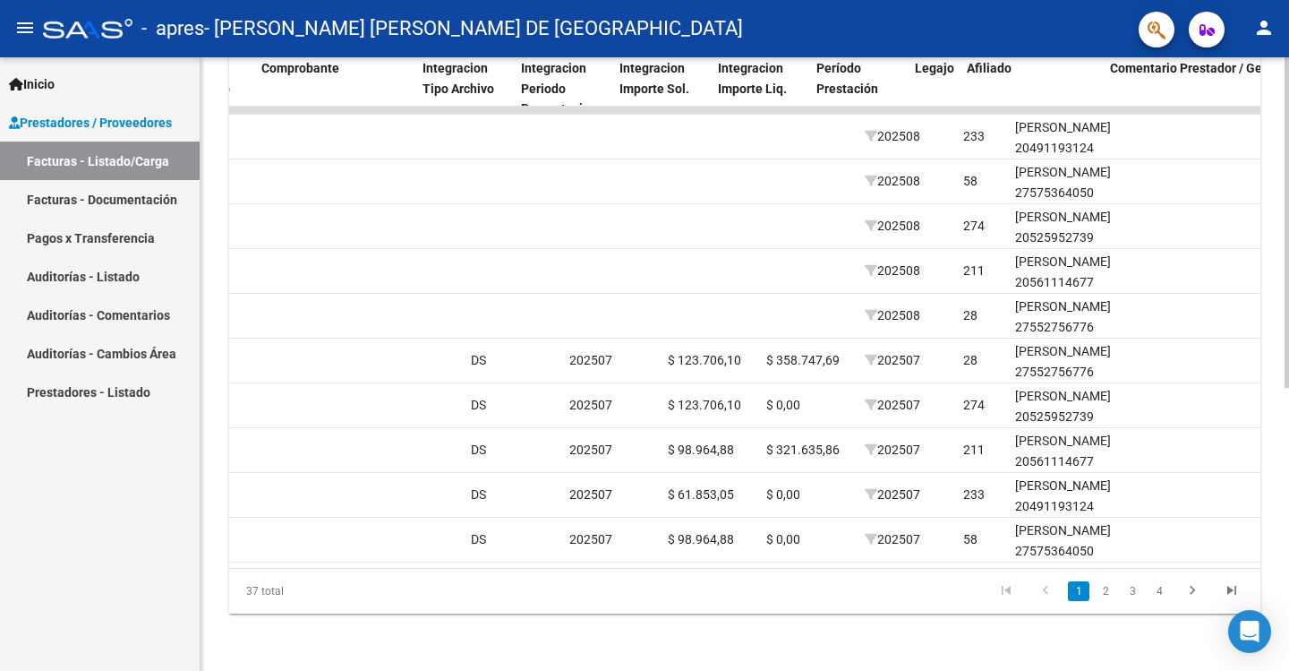
scroll to position [0, 1806]
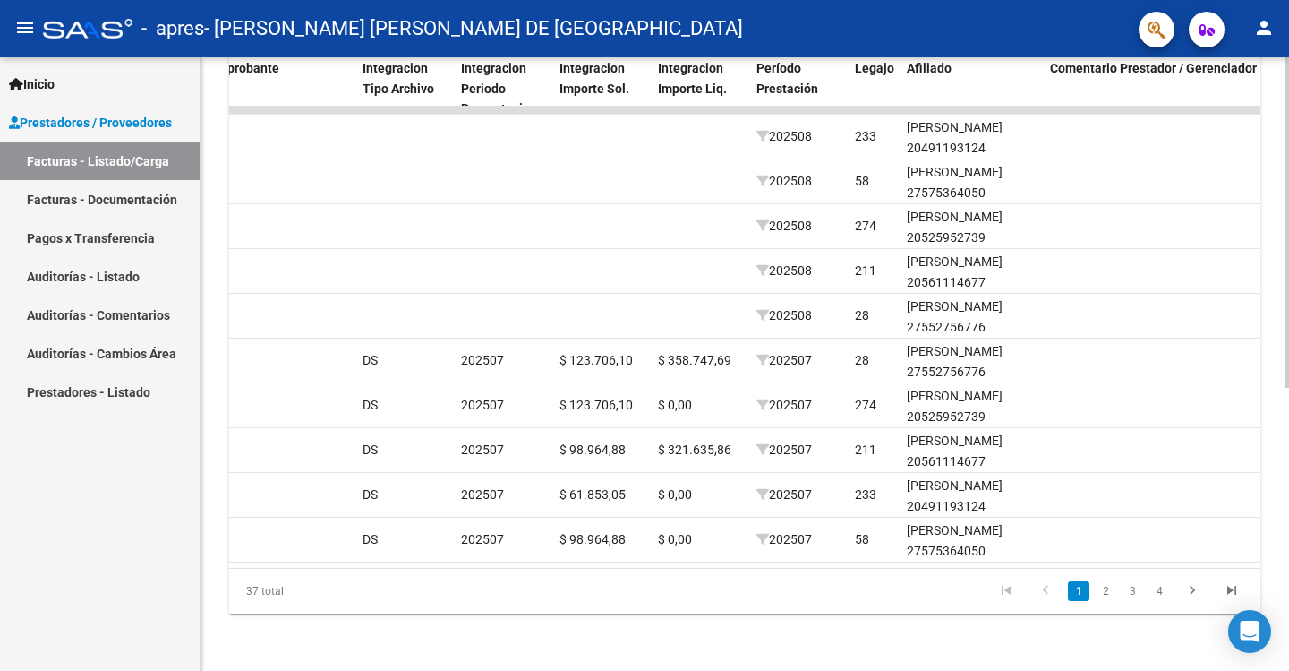
click at [1250, 569] on div "37 total 1 2 3 4" at bounding box center [745, 591] width 1032 height 45
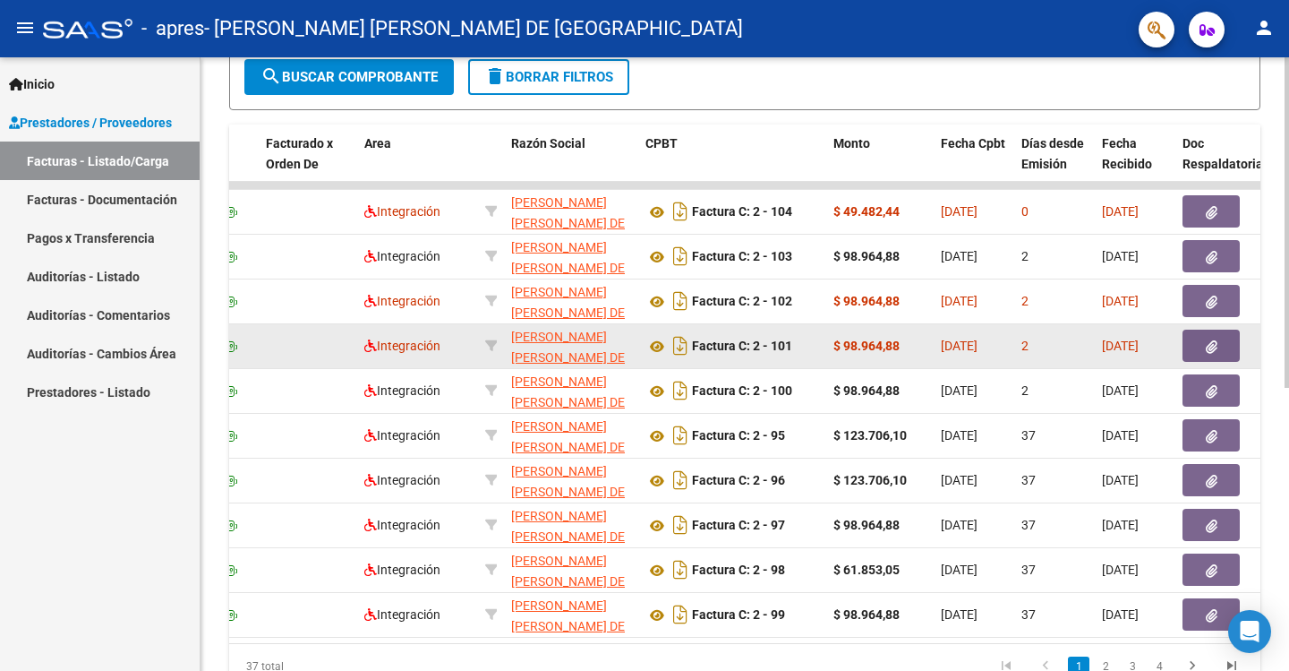
scroll to position [436, 0]
